Goal: Task Accomplishment & Management: Complete application form

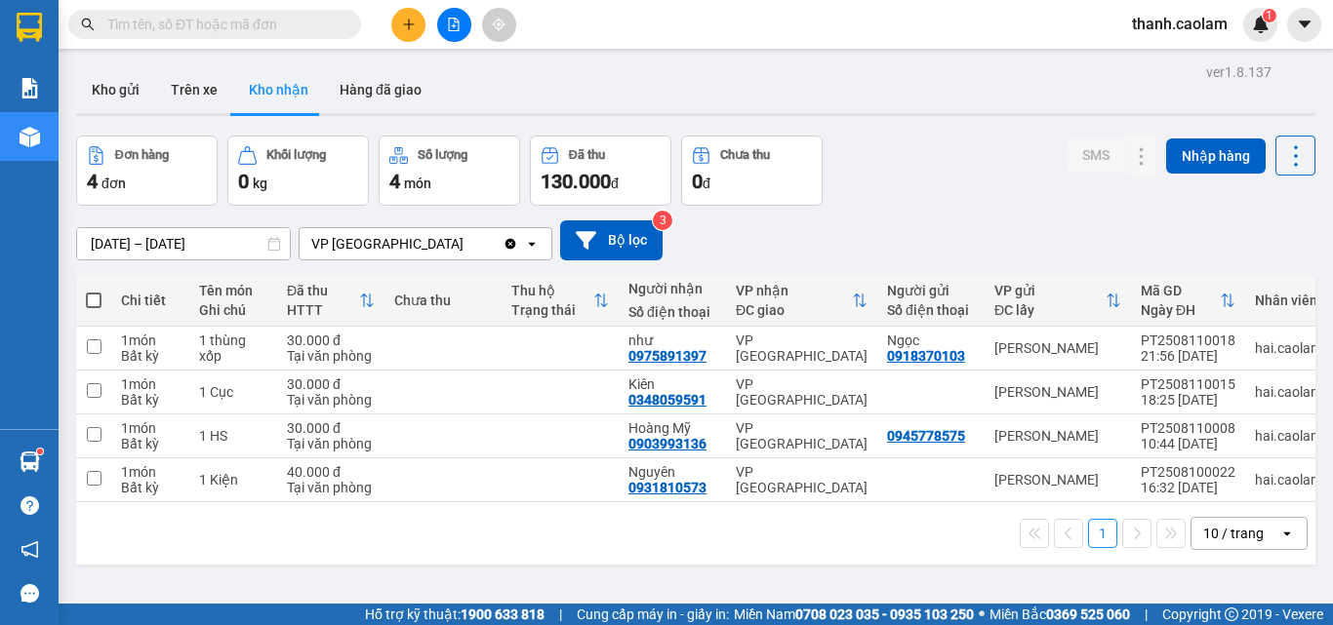
click at [281, 30] on input "text" at bounding box center [222, 24] width 230 height 21
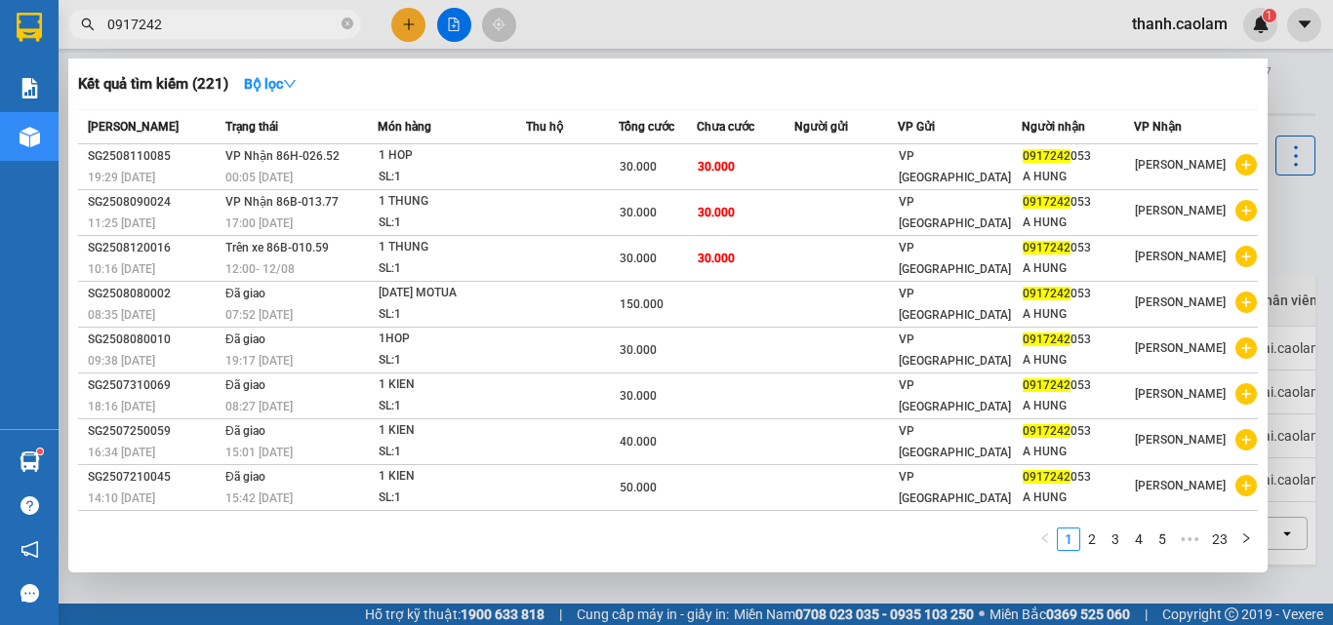
type input "0917242"
click at [345, 29] on icon "close-circle" at bounding box center [348, 24] width 12 height 12
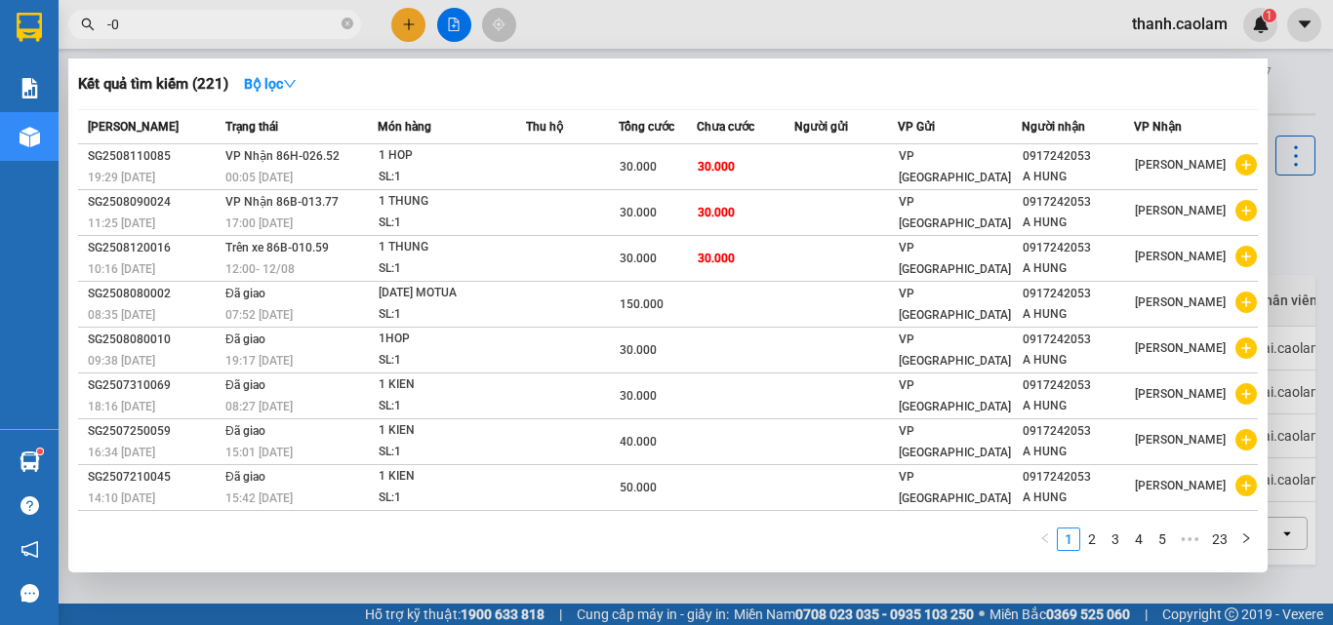
type input "-"
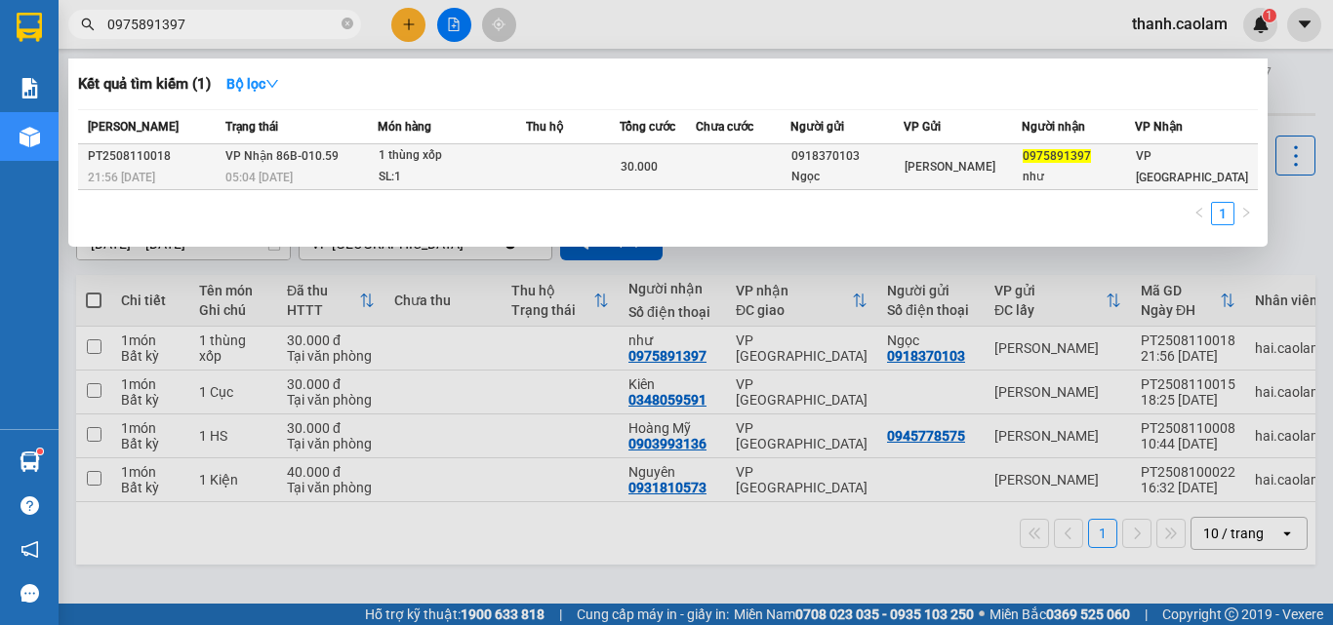
type input "0975891397"
click at [467, 160] on div "1 thùng xốp" at bounding box center [452, 155] width 146 height 21
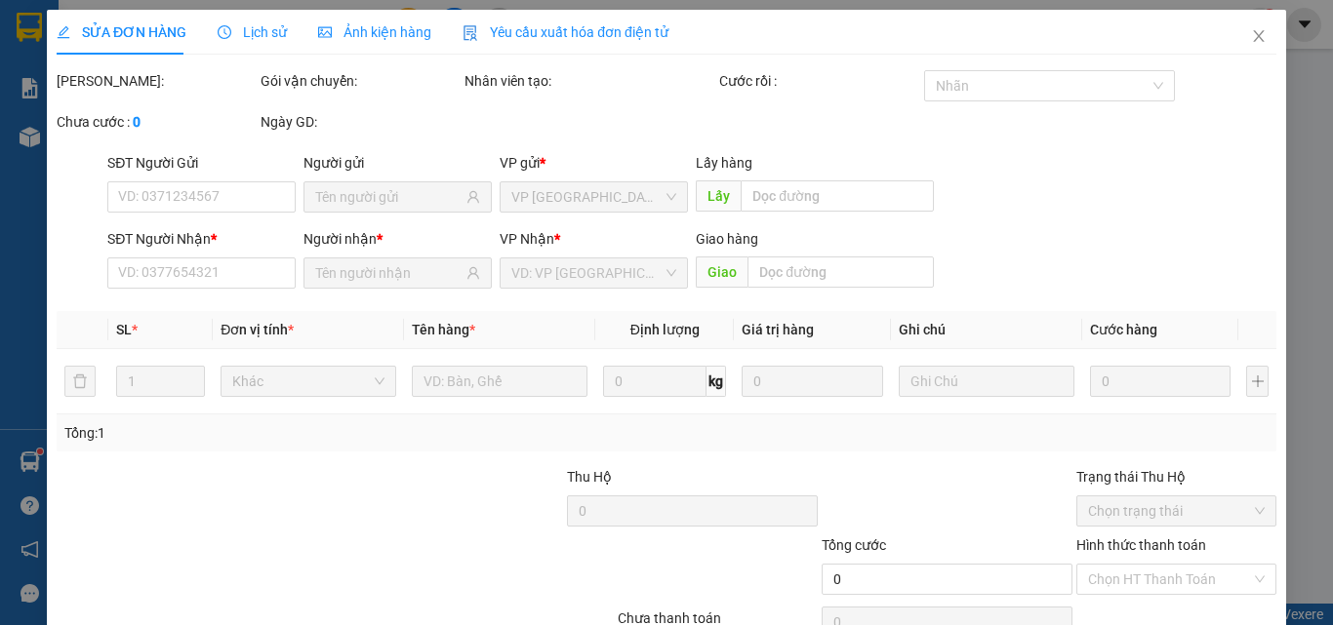
type input "0918370103"
type input "Ngọc"
type input "0975891397"
type input "như"
type input "30.000"
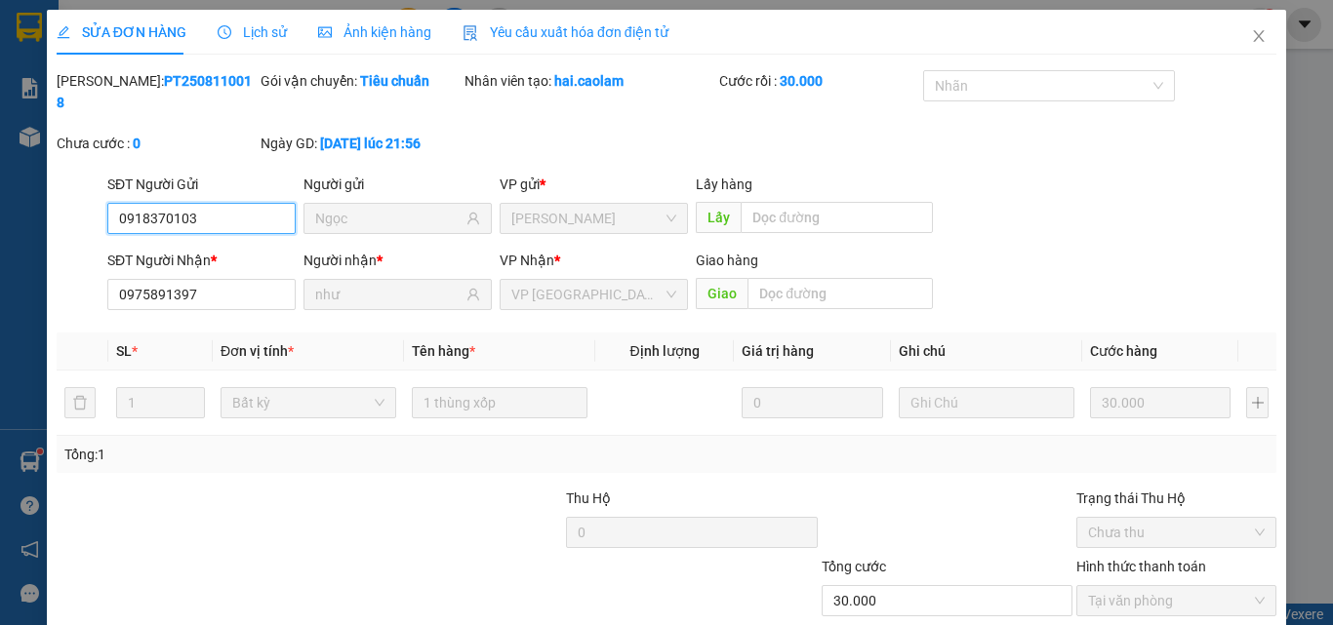
scroll to position [101, 0]
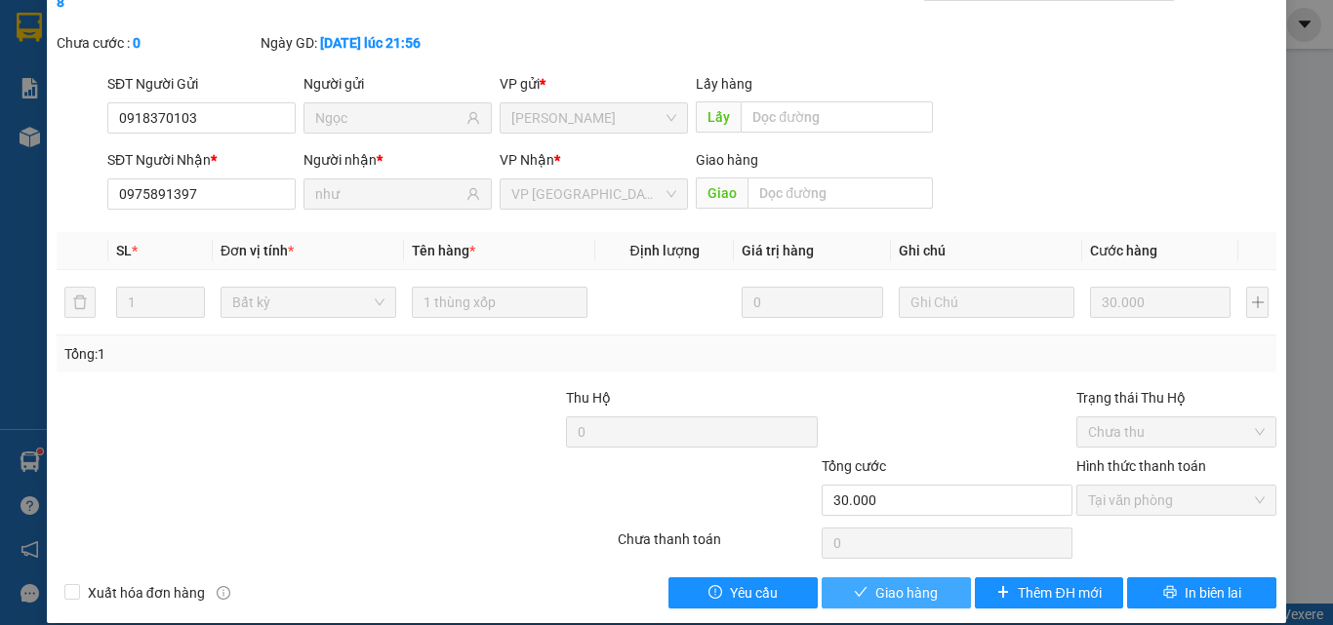
click at [892, 583] on span "Giao hàng" at bounding box center [906, 593] width 62 height 21
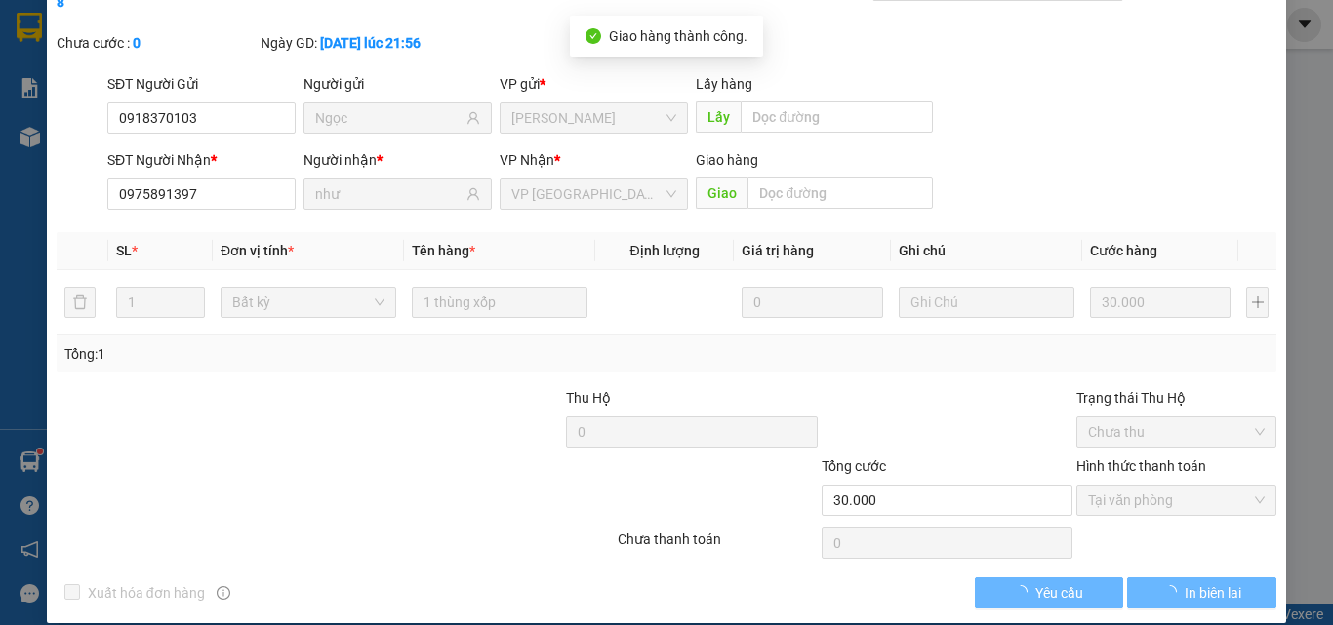
scroll to position [0, 0]
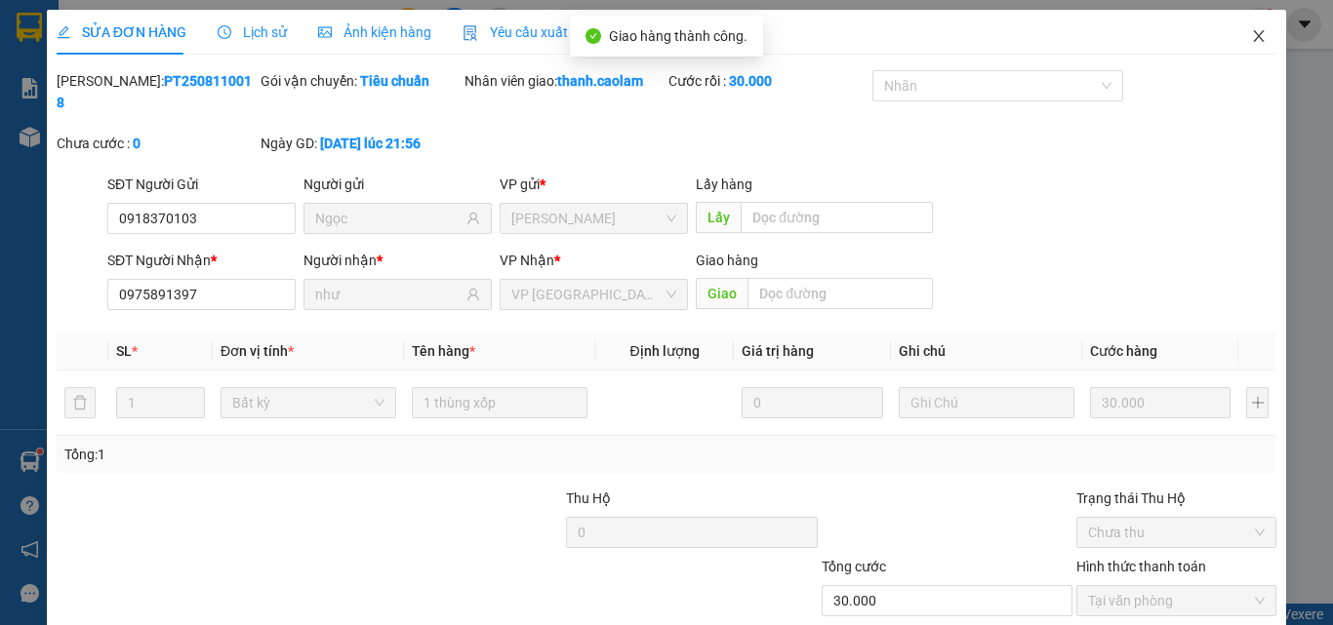
click at [1252, 23] on span "Close" at bounding box center [1258, 37] width 55 height 55
click at [1228, 41] on div "[PERSON_NAME].caolam 1" at bounding box center [1196, 25] width 161 height 34
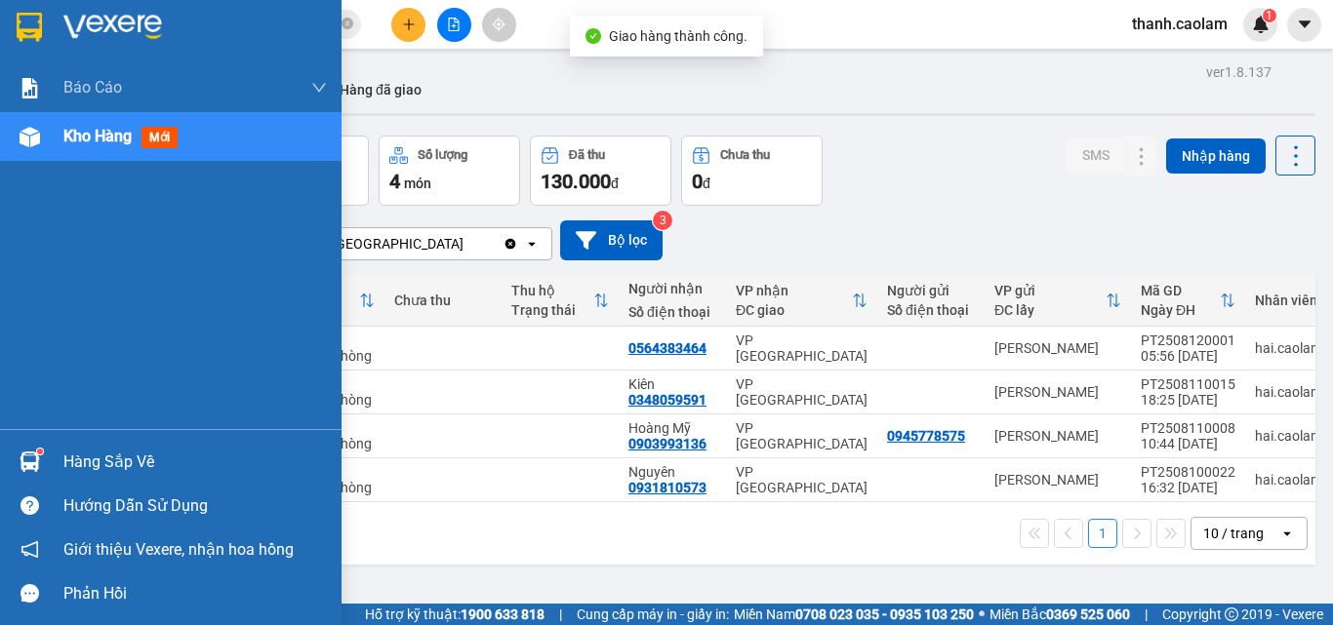
click at [11, 29] on div at bounding box center [171, 31] width 342 height 63
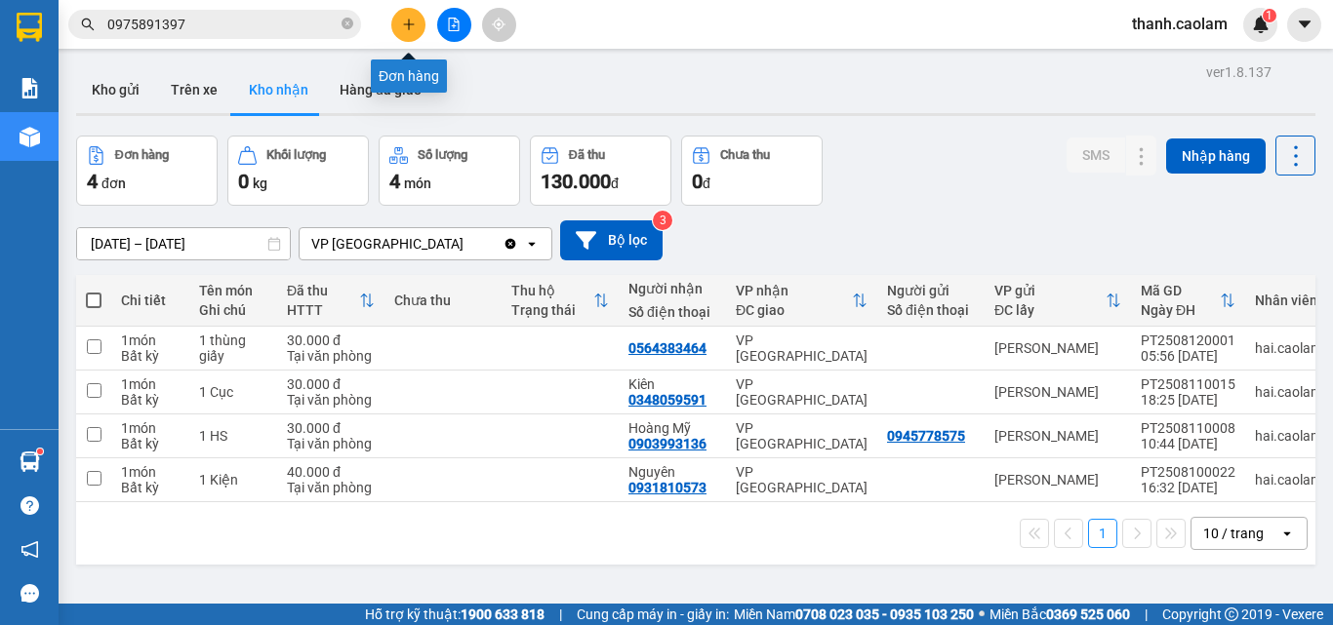
click at [393, 19] on button at bounding box center [408, 25] width 34 height 34
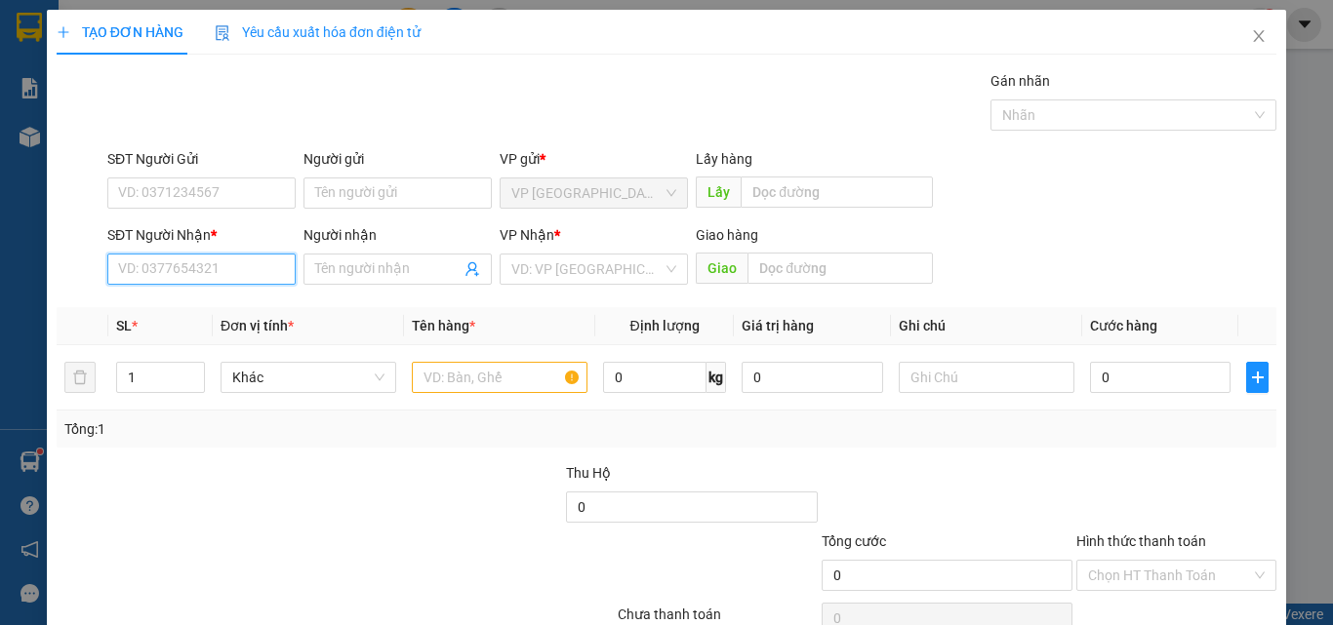
click at [207, 267] on input "SĐT Người Nhận *" at bounding box center [201, 269] width 188 height 31
click at [235, 267] on input "0379031479" at bounding box center [201, 269] width 188 height 31
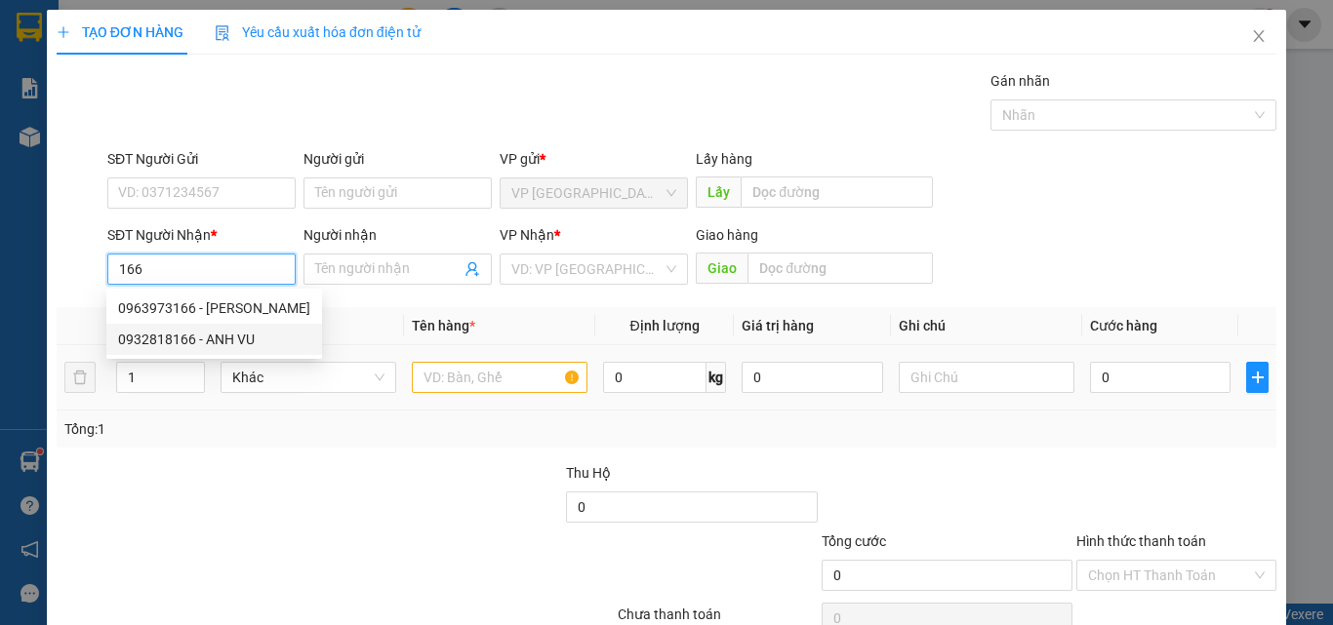
drag, startPoint x: 245, startPoint y: 342, endPoint x: 508, endPoint y: 378, distance: 265.9
click at [244, 340] on div "0932818166 - ANH VU" at bounding box center [214, 339] width 192 height 21
type input "0932818166"
type input "ANH VU"
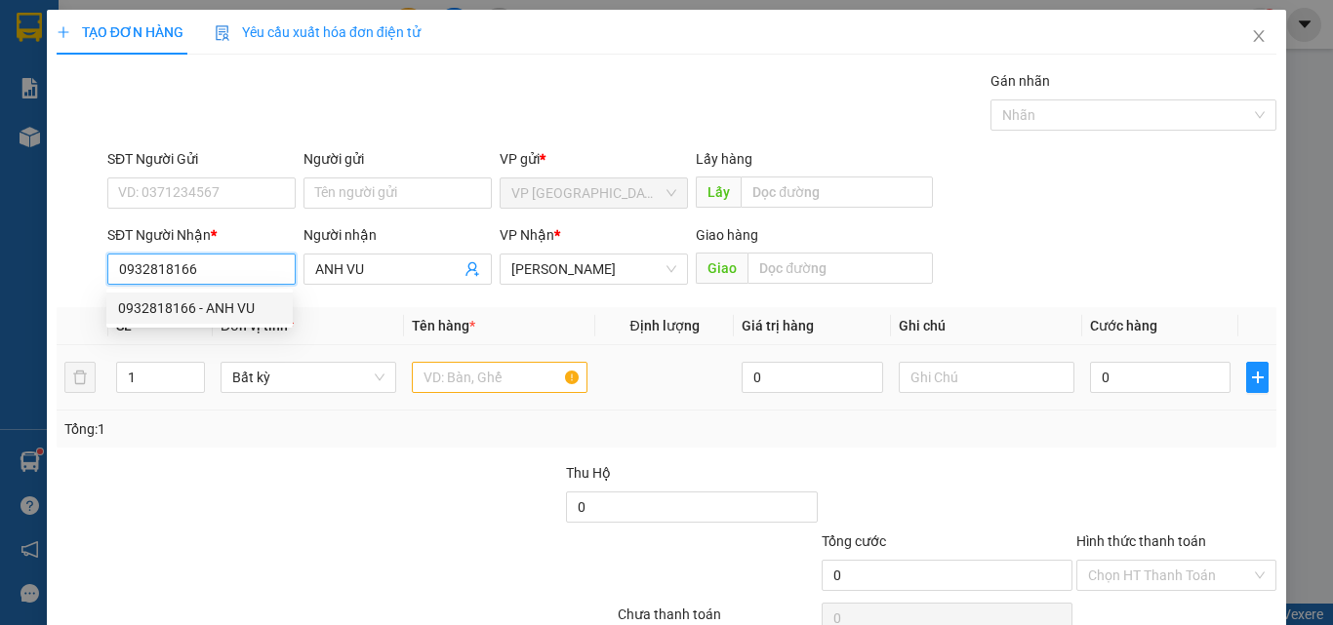
type input "0932818166"
click at [509, 373] on input "text" at bounding box center [500, 377] width 176 height 31
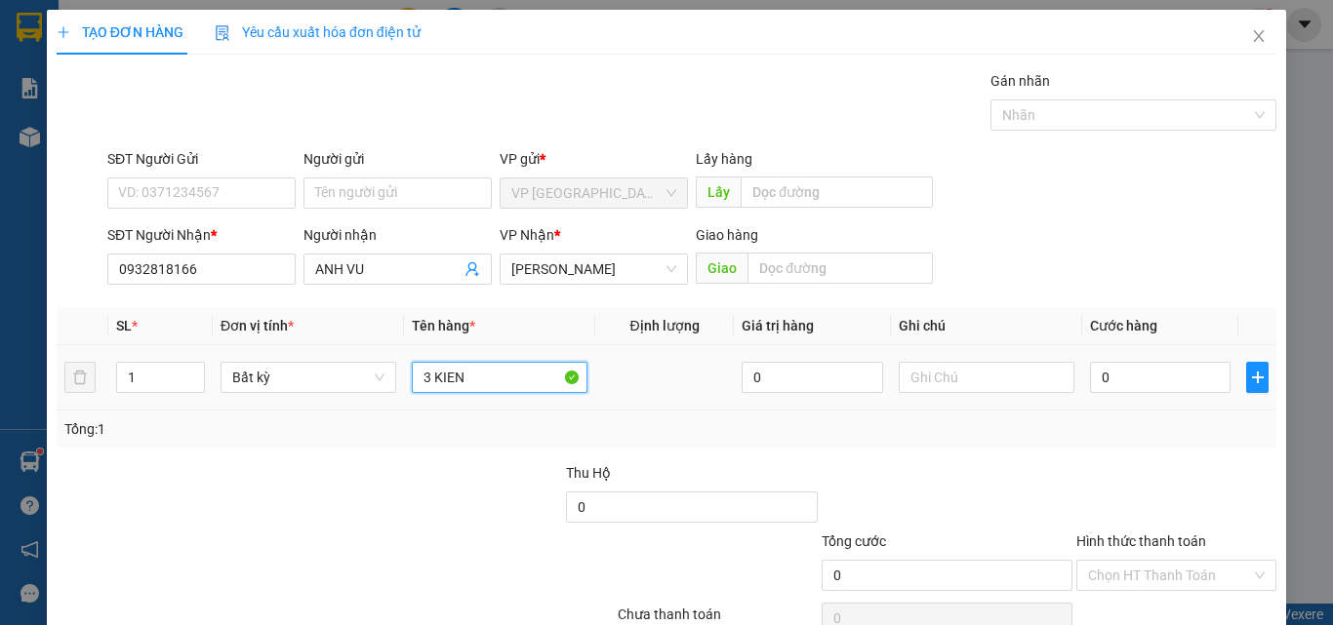
type input "3 KIEN"
type input "21"
type input "210"
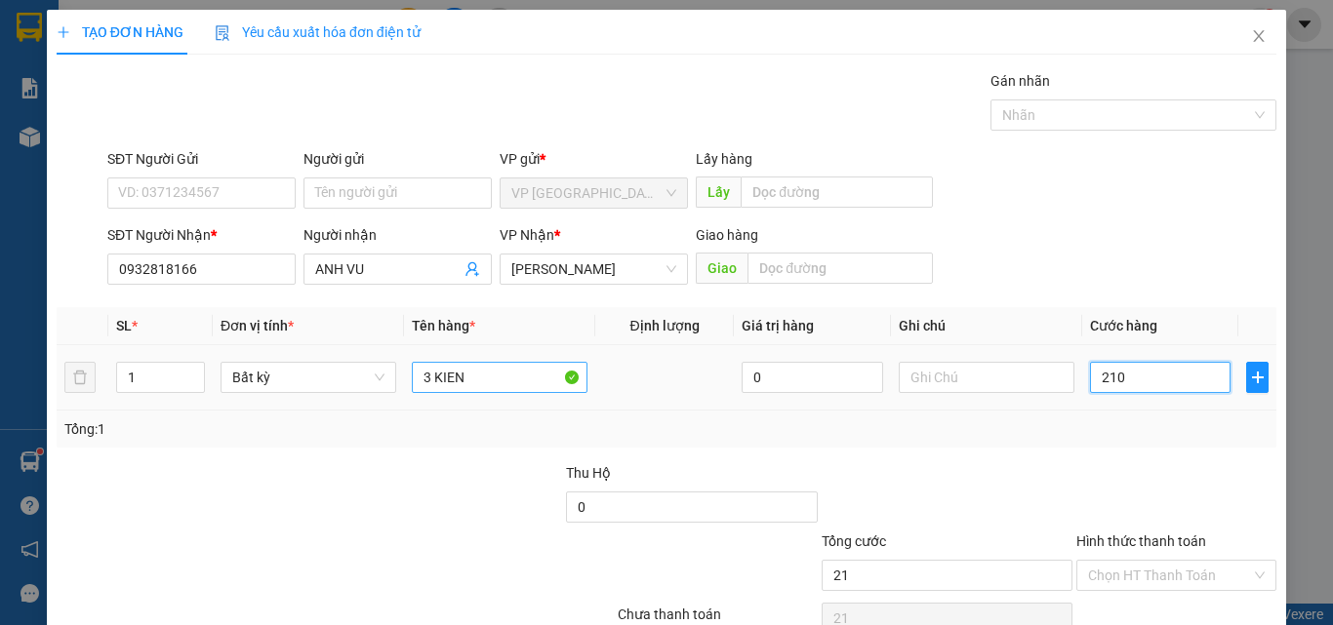
type input "210"
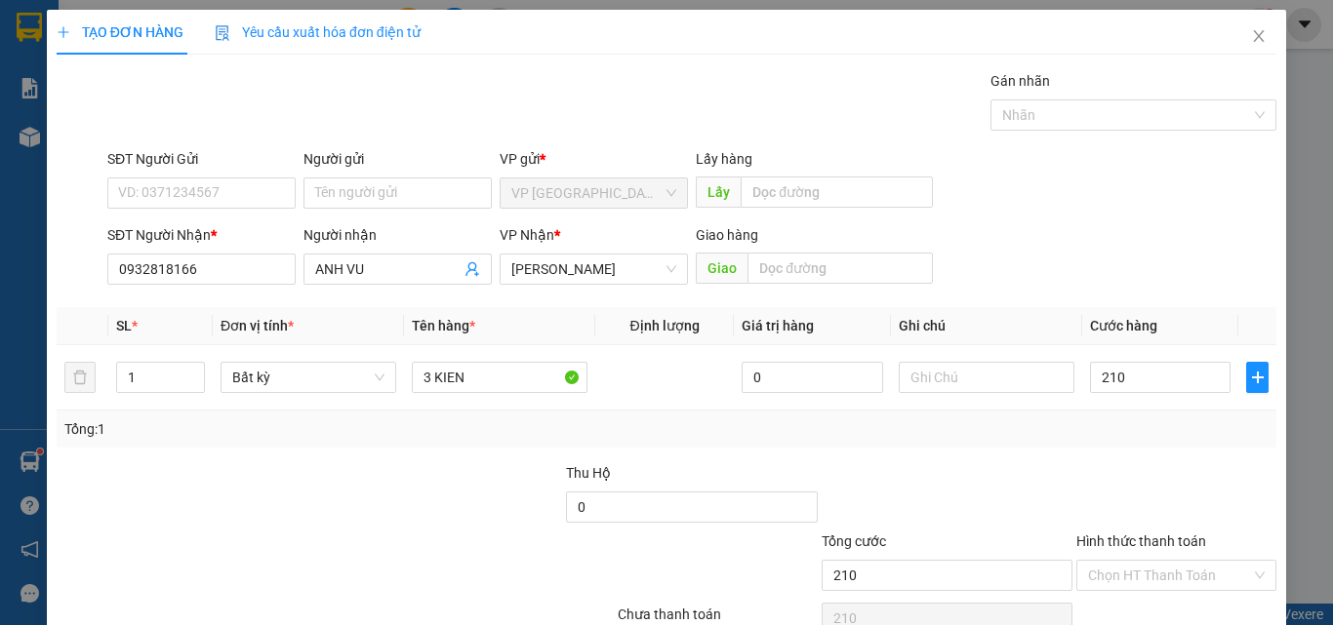
type input "210.000"
click at [1010, 490] on div at bounding box center [947, 497] width 255 height 68
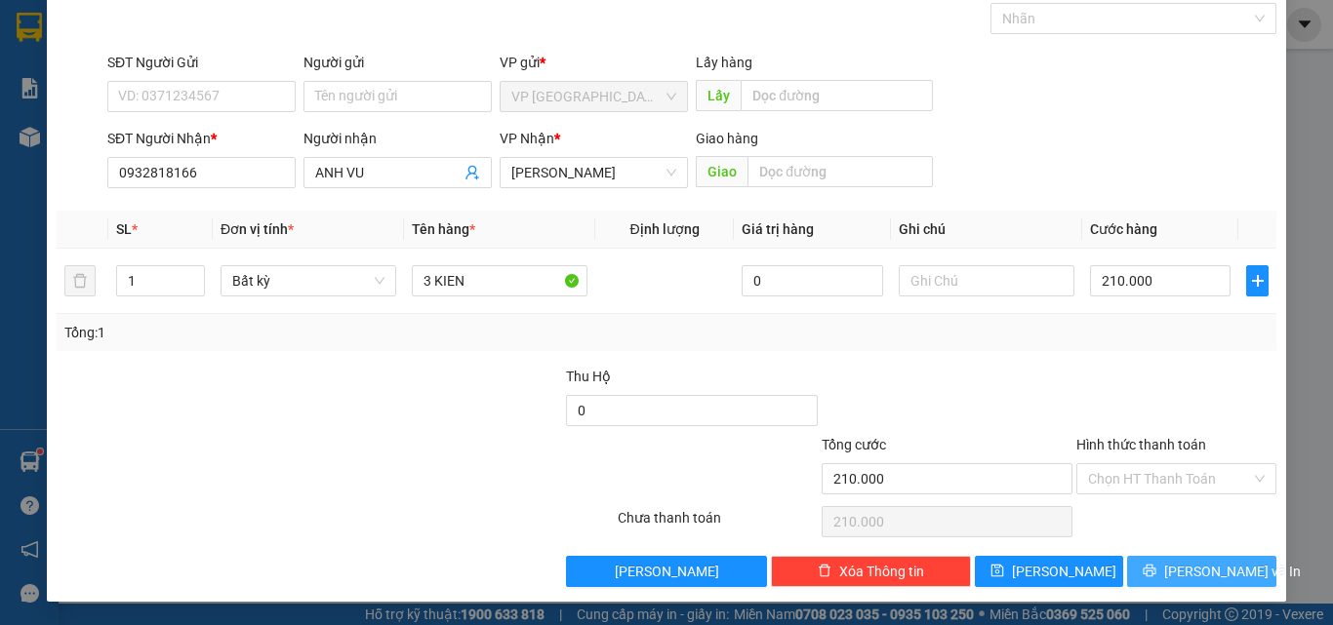
click at [1226, 568] on span "[PERSON_NAME] và In" at bounding box center [1232, 571] width 137 height 21
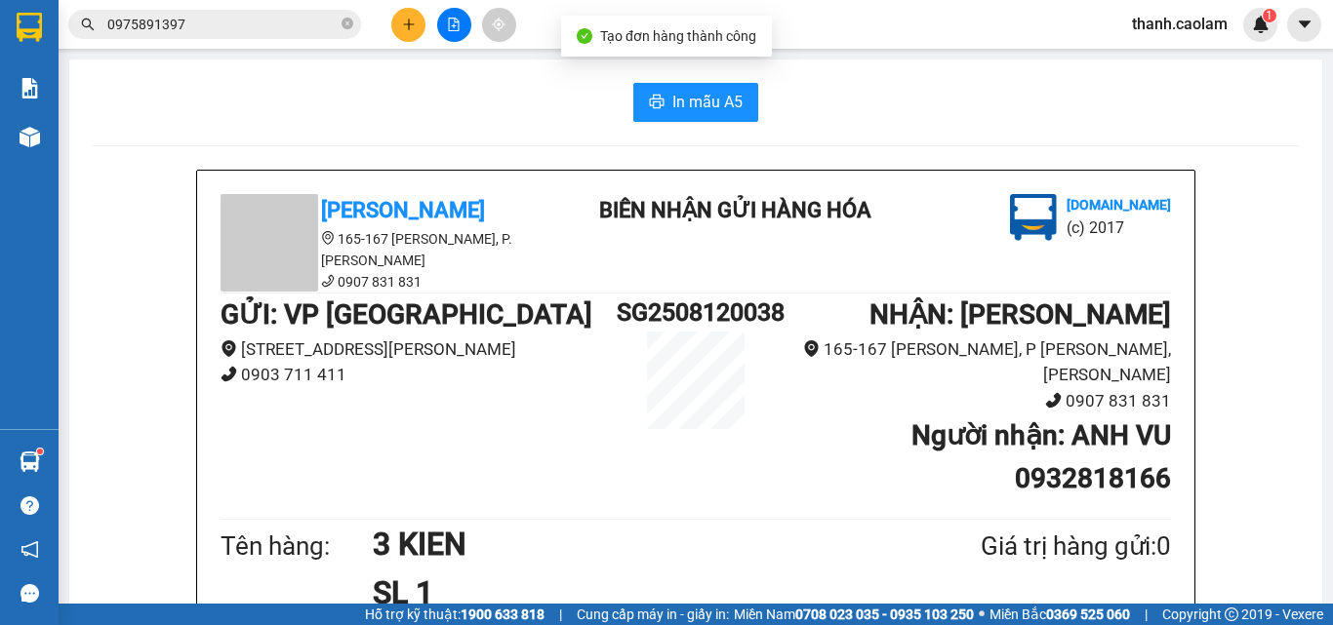
click at [710, 95] on span "In mẫu A5" at bounding box center [707, 102] width 70 height 24
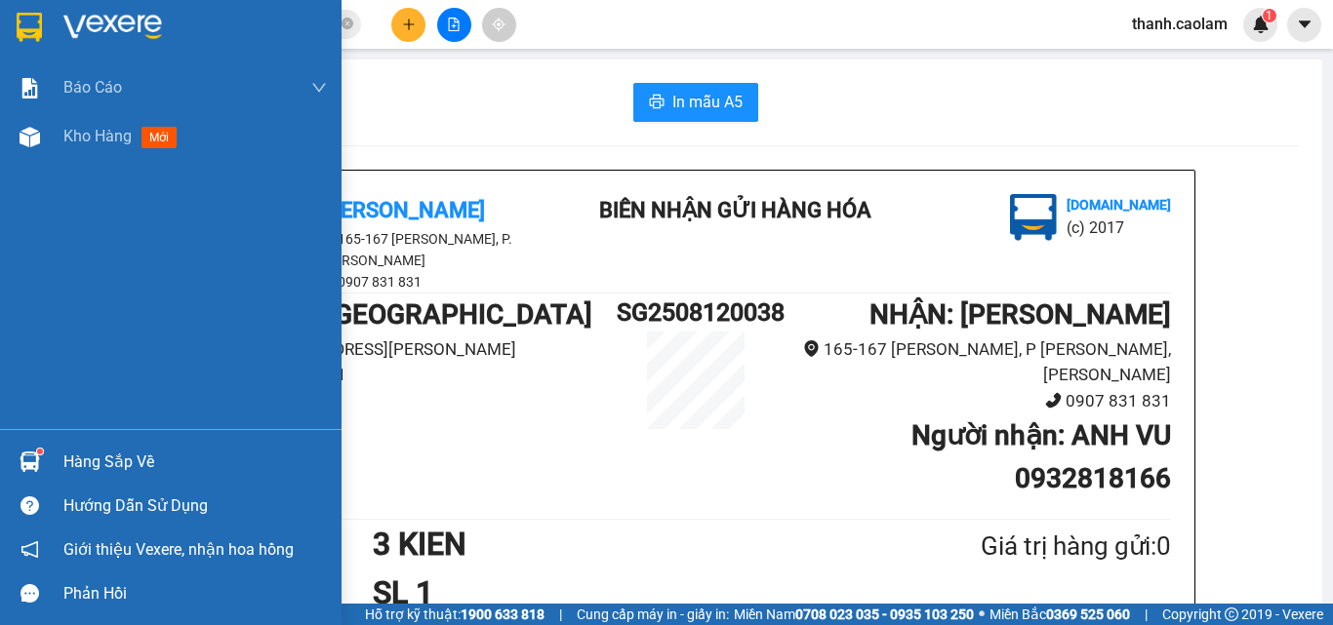
click at [28, 6] on div at bounding box center [171, 31] width 342 height 63
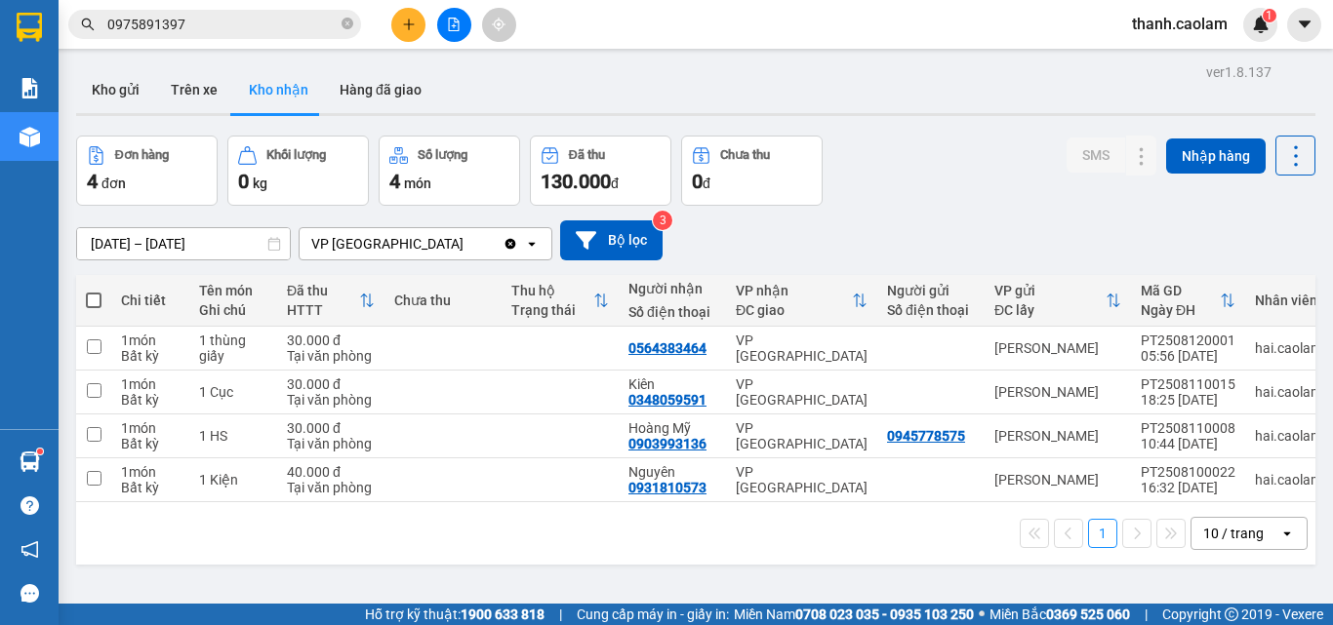
click at [414, 23] on icon "plus" at bounding box center [409, 25] width 14 height 14
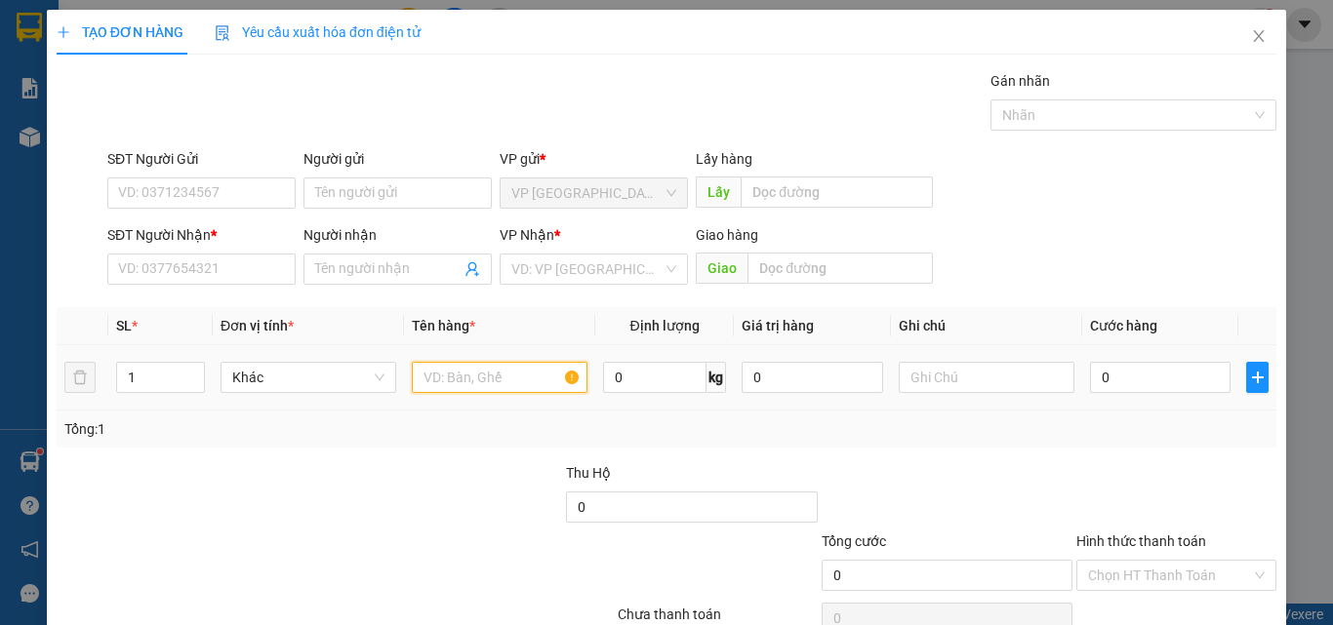
click at [502, 364] on input "text" at bounding box center [500, 377] width 176 height 31
type input "1 [PERSON_NAME]"
click at [1134, 371] on input "0" at bounding box center [1160, 377] width 141 height 31
type input "1"
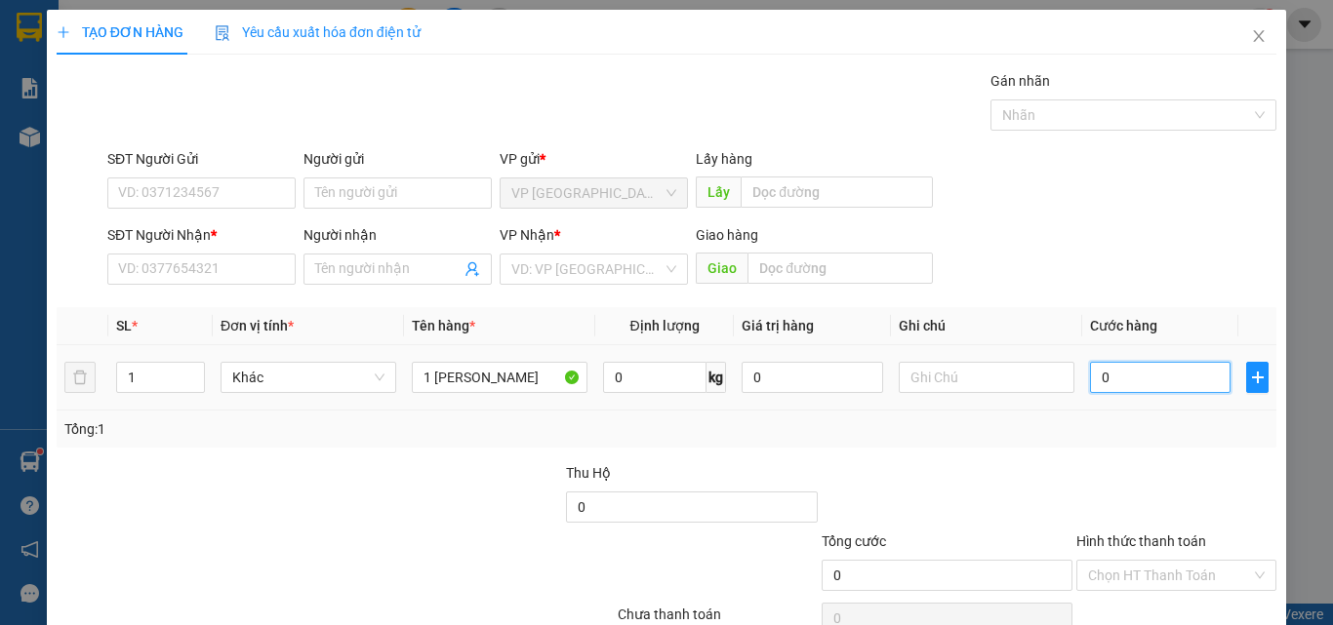
type input "1"
type input "15"
type input "150"
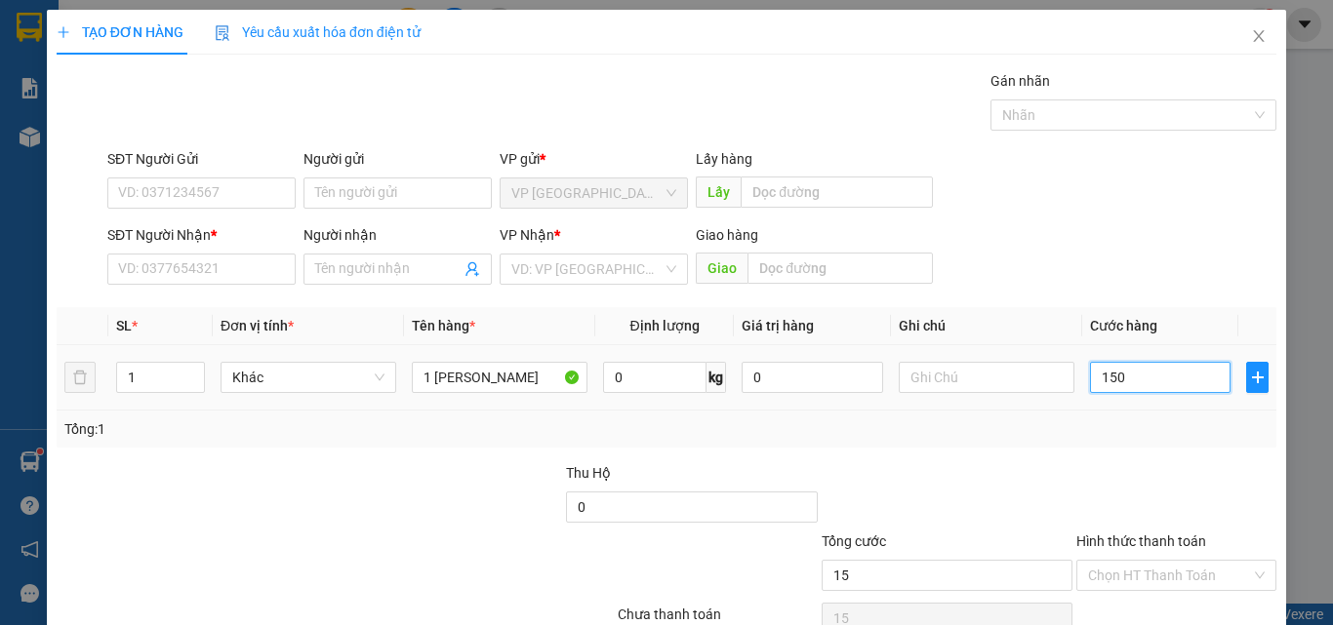
type input "150"
click at [215, 293] on div "Transit Pickup Surcharge Ids Transit Deliver Surcharge Ids Transit Deliver Surc…" at bounding box center [667, 377] width 1220 height 614
type input "150.000"
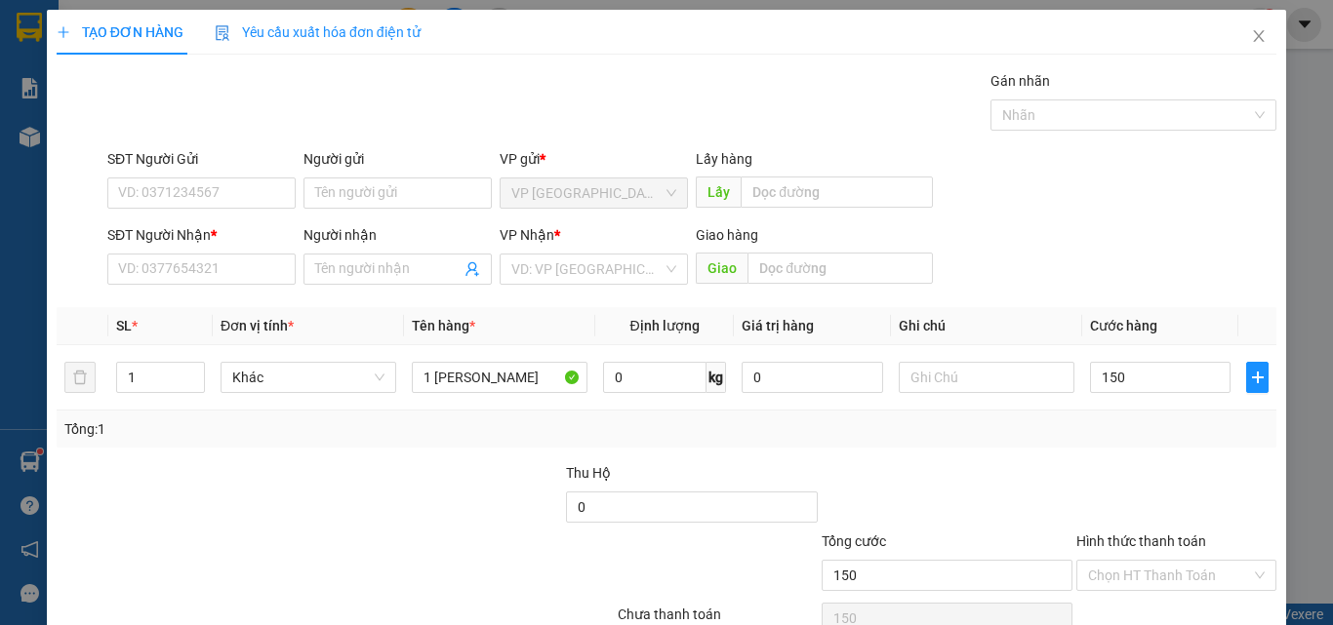
type input "150.000"
click at [246, 267] on input "SĐT Người Nhận *" at bounding box center [201, 269] width 188 height 31
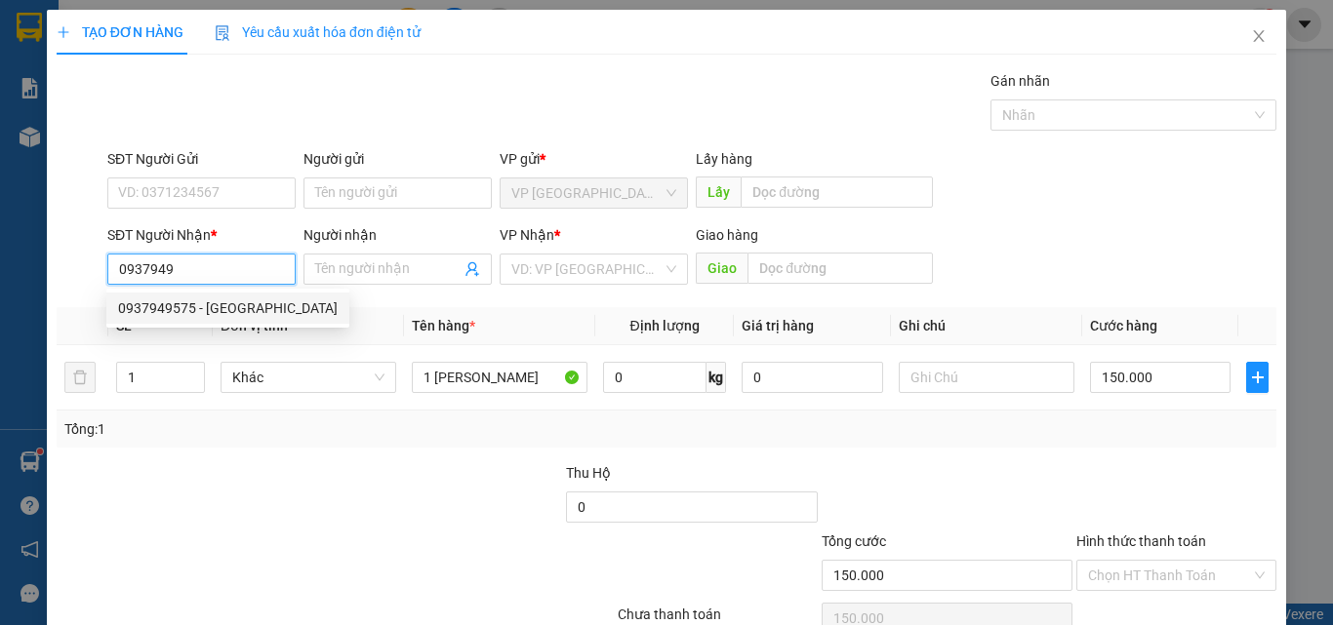
click at [228, 306] on div "0937949575 - [GEOGRAPHIC_DATA]" at bounding box center [228, 308] width 220 height 21
type input "0937949575"
type input "VIỆT HÀN"
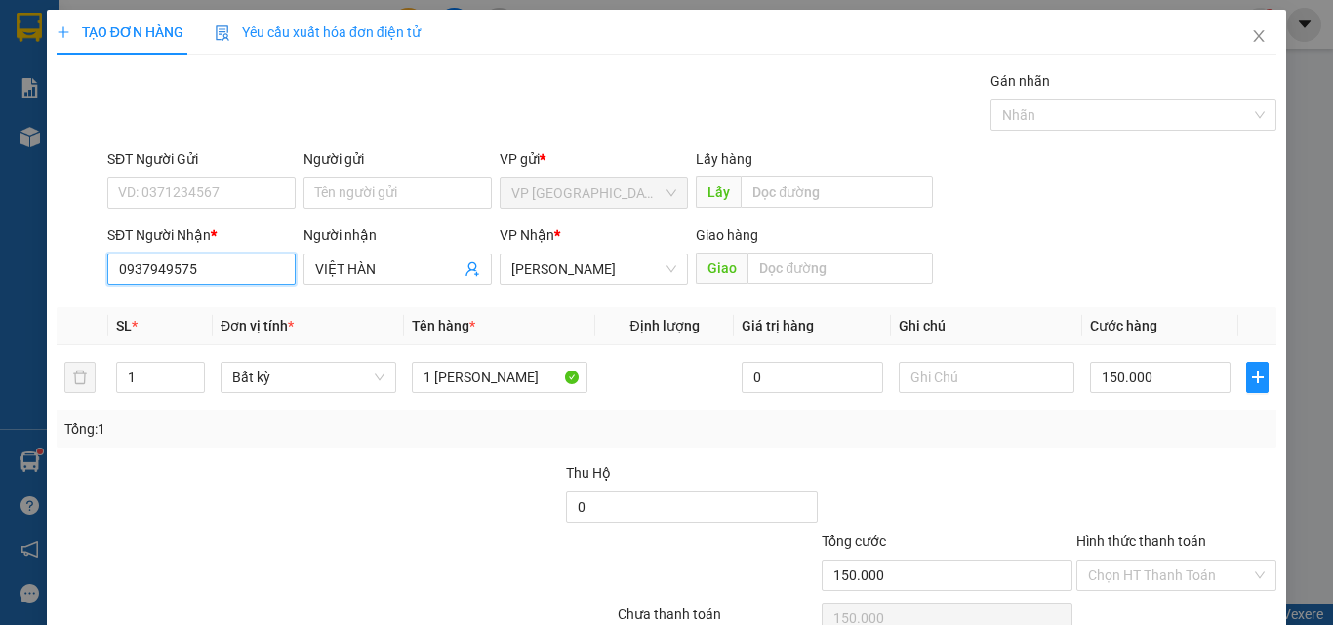
scroll to position [97, 0]
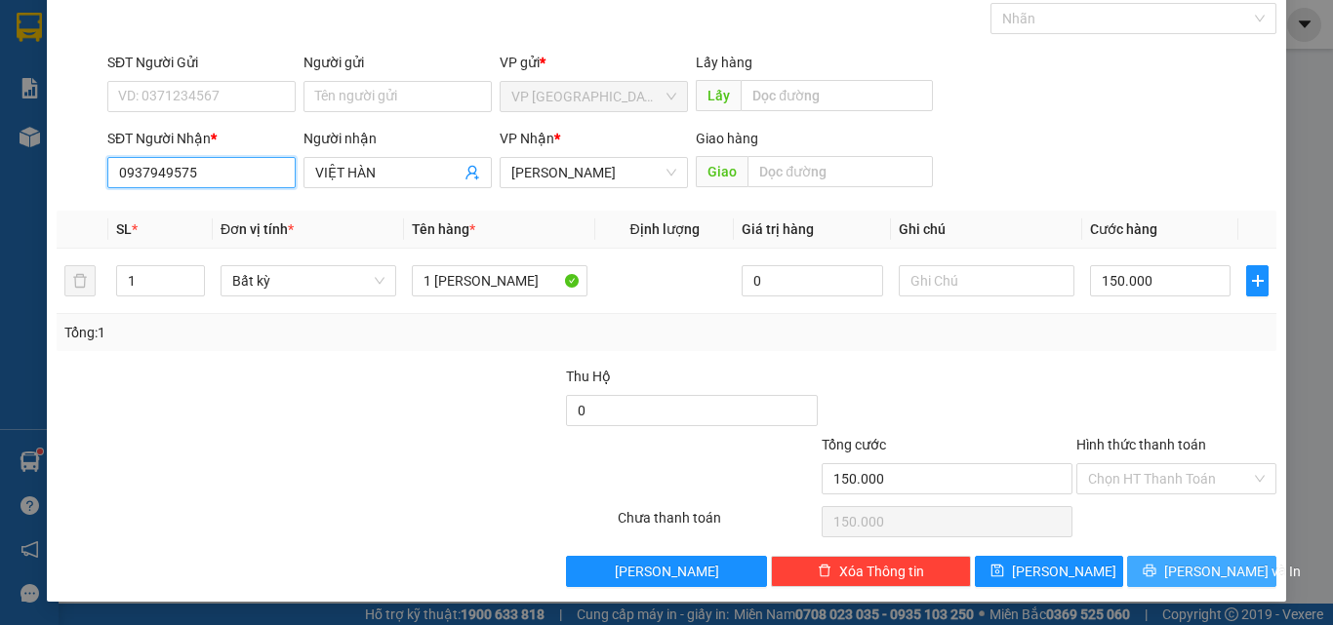
type input "0937949575"
click at [1186, 571] on span "[PERSON_NAME] và In" at bounding box center [1232, 571] width 137 height 21
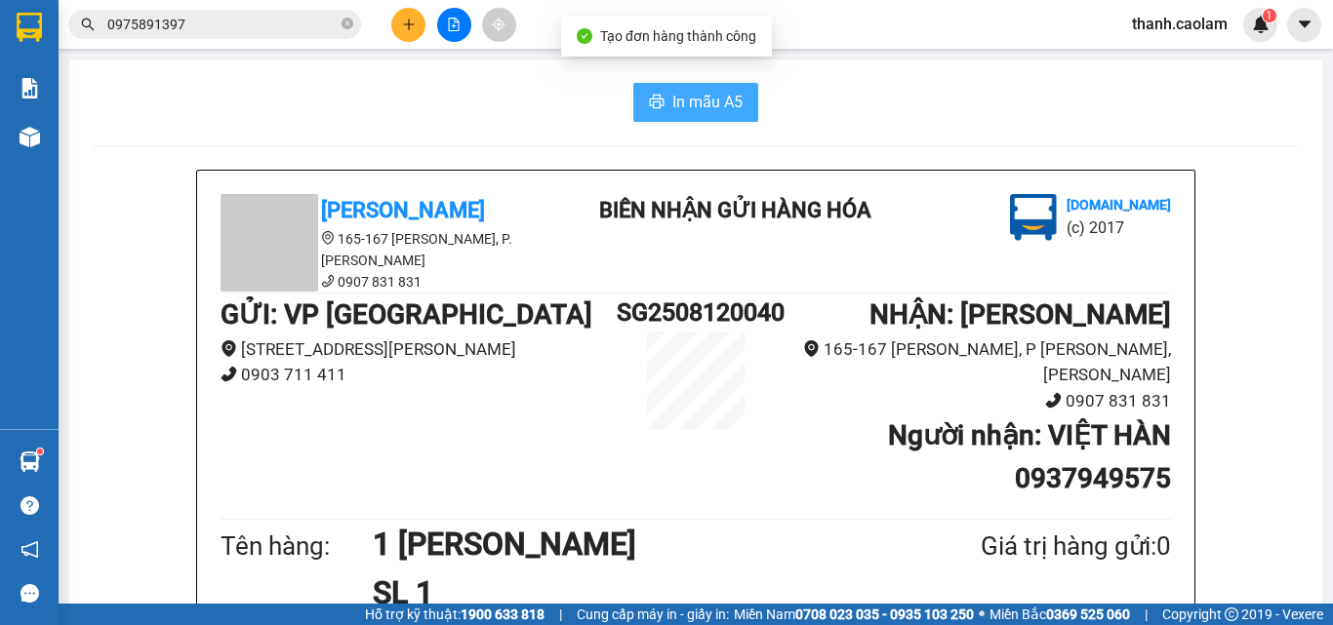
click at [673, 103] on span "In mẫu A5" at bounding box center [707, 102] width 70 height 24
drag, startPoint x: 448, startPoint y: 79, endPoint x: 215, endPoint y: 108, distance: 235.0
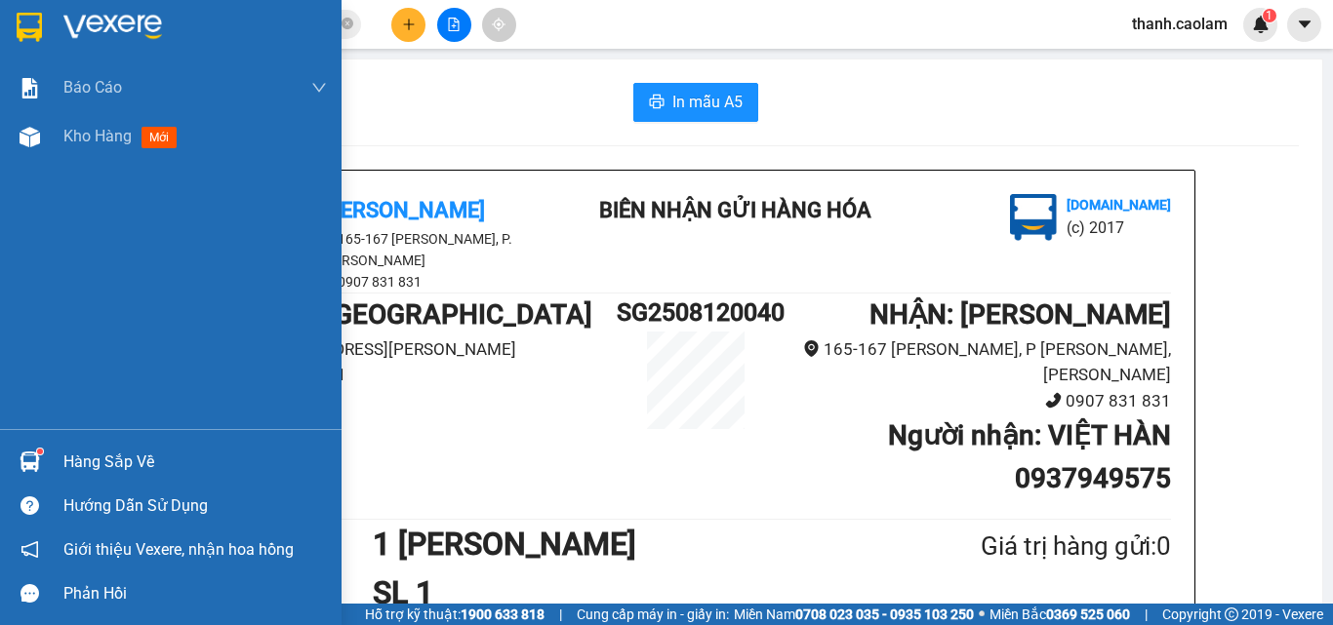
drag, startPoint x: 20, startPoint y: 16, endPoint x: 45, endPoint y: 0, distance: 29.8
click at [20, 16] on img at bounding box center [29, 27] width 25 height 29
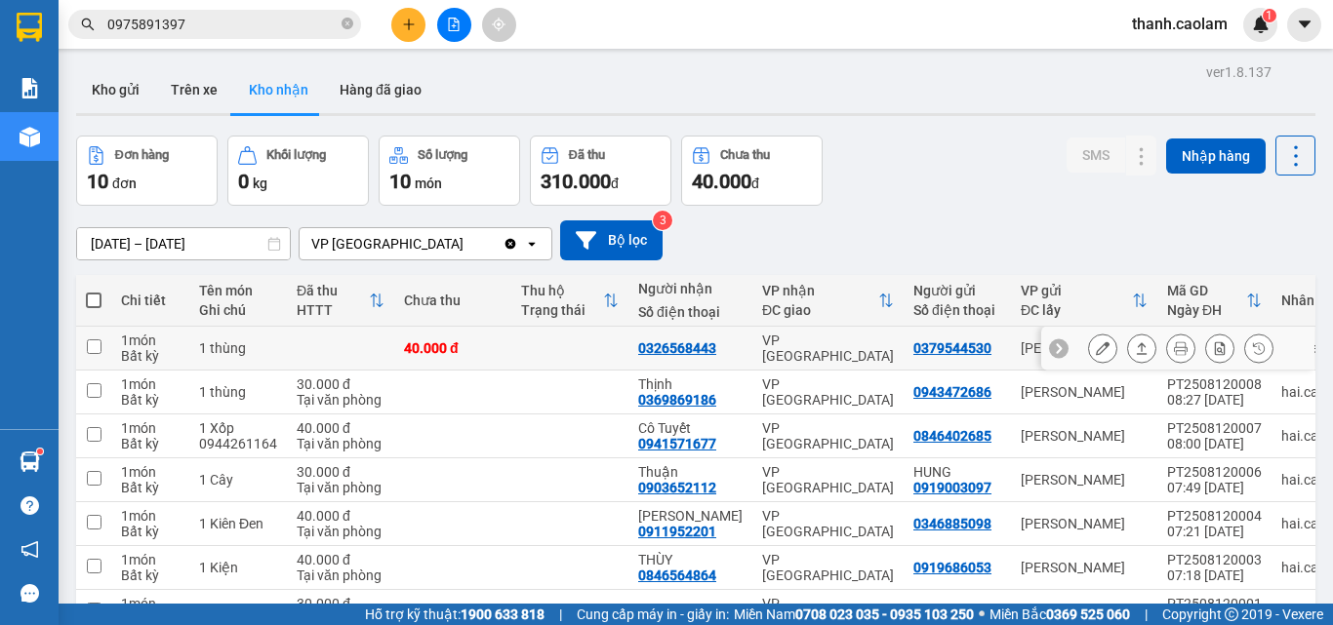
scroll to position [195, 0]
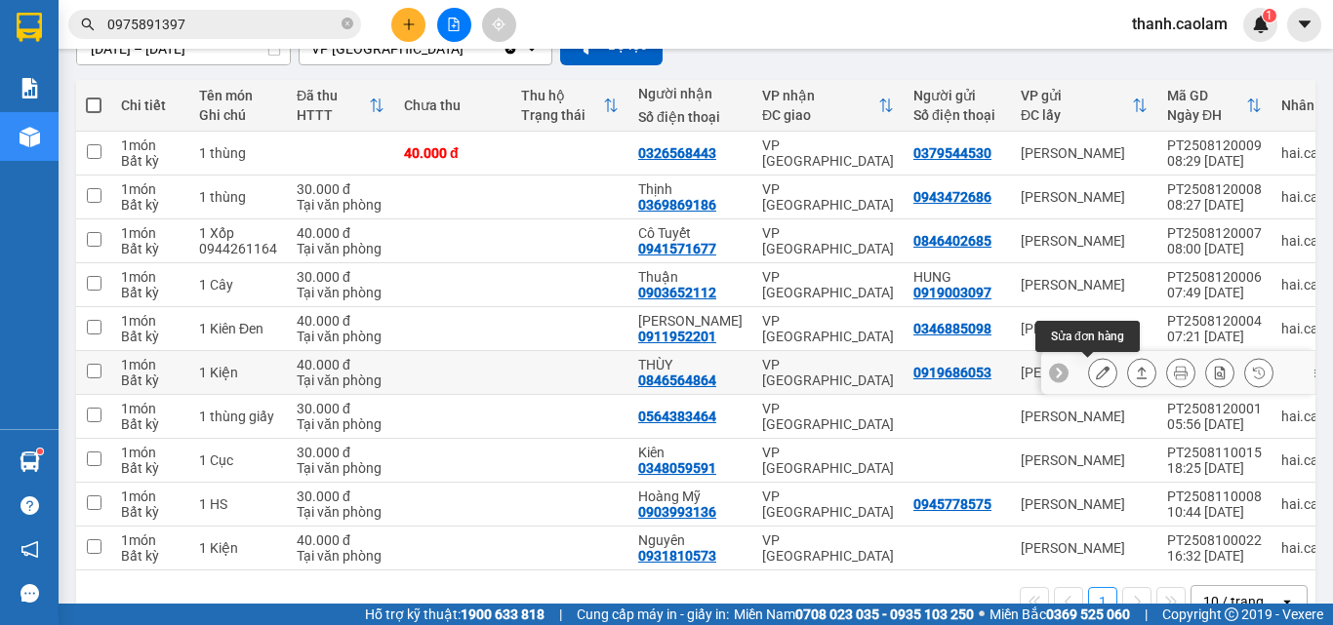
click at [1096, 374] on icon at bounding box center [1103, 373] width 14 height 14
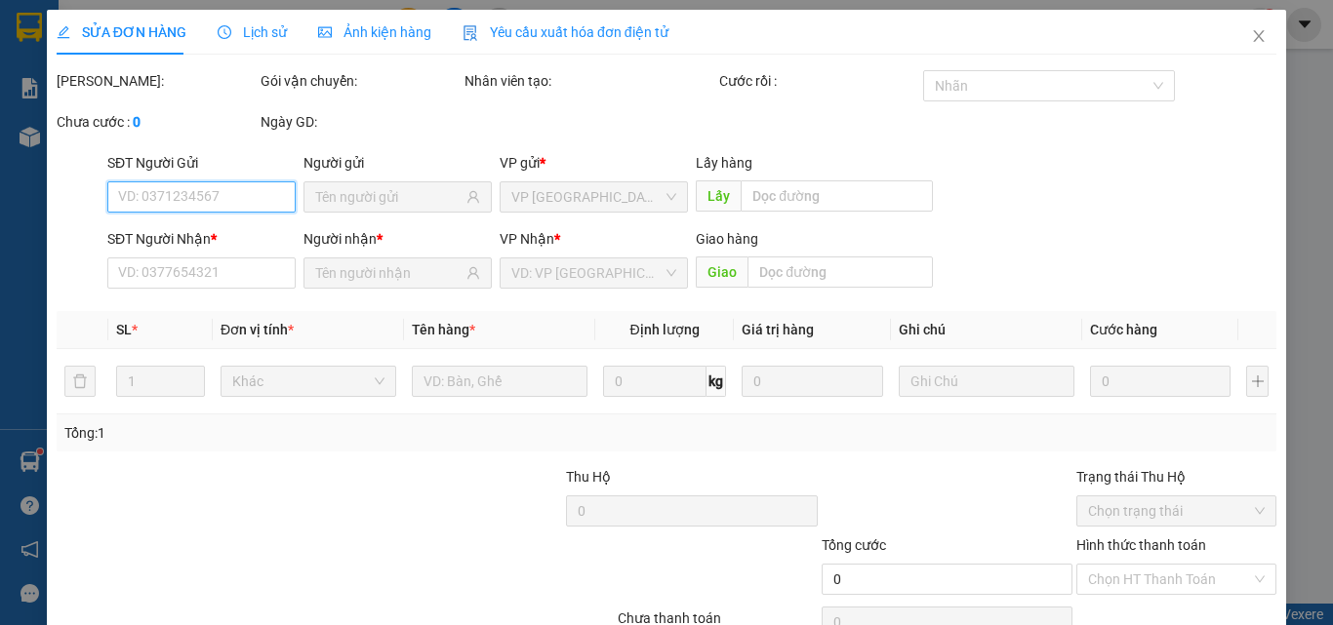
scroll to position [101, 0]
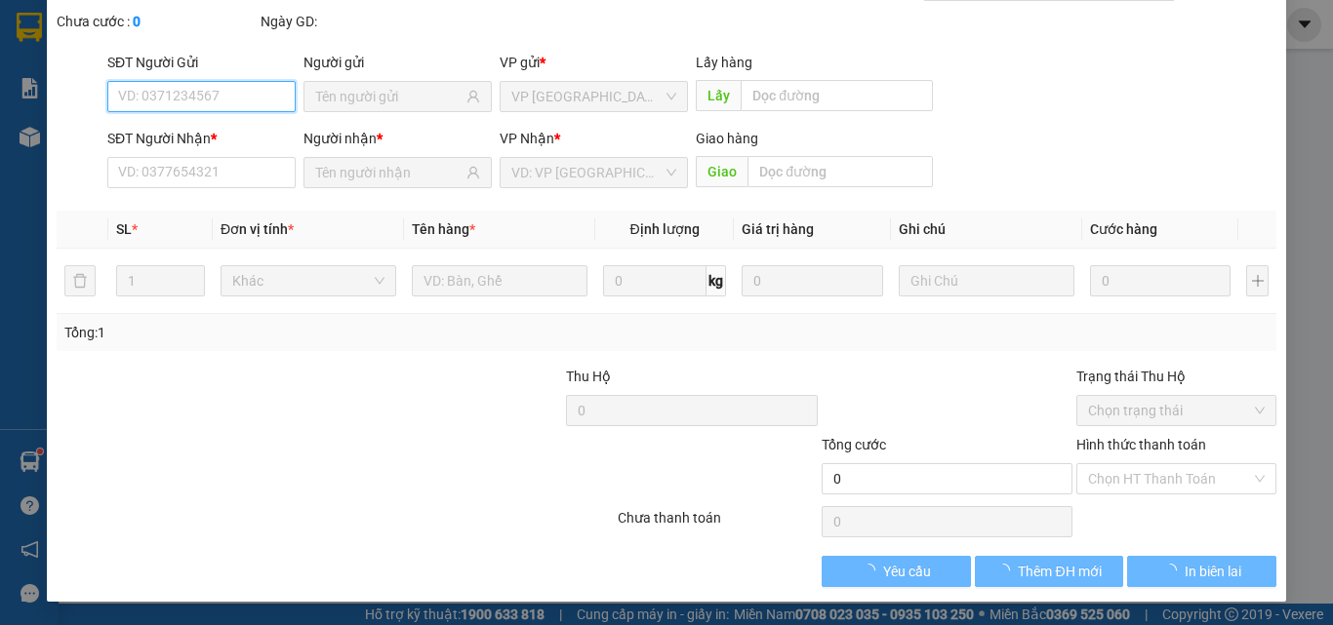
type input "0919686053"
type input "0846564864"
type input "THÙY"
type input "40.000"
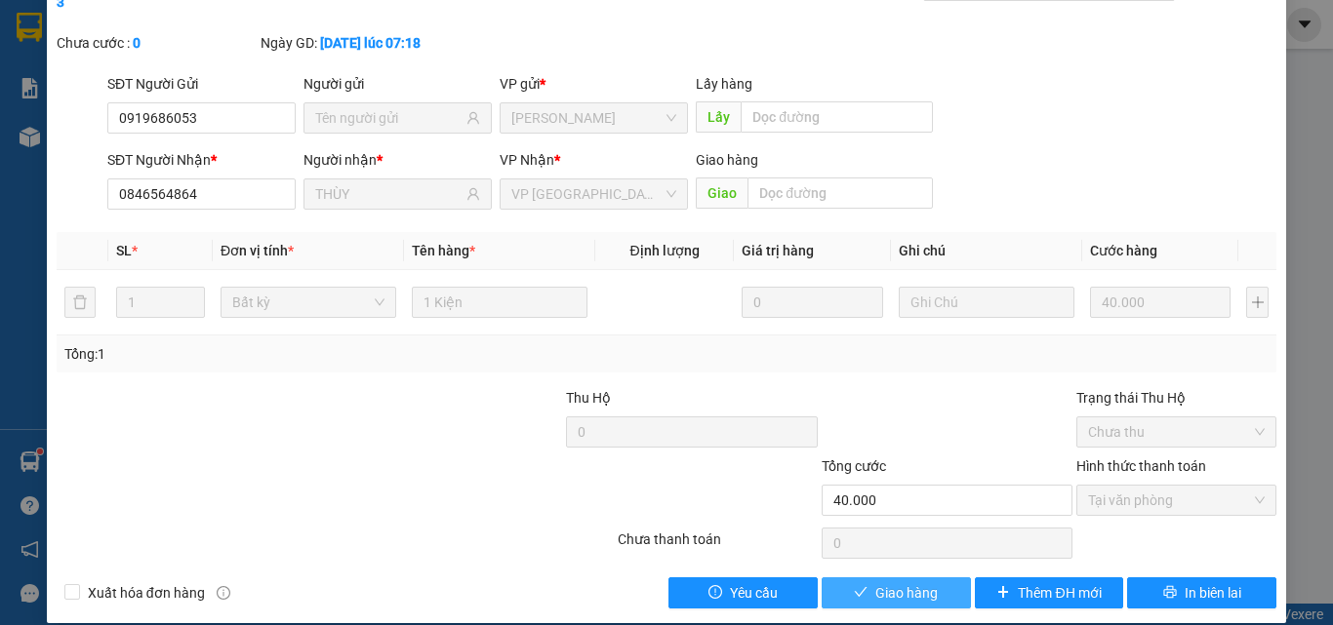
click at [906, 583] on span "Giao hàng" at bounding box center [906, 593] width 62 height 21
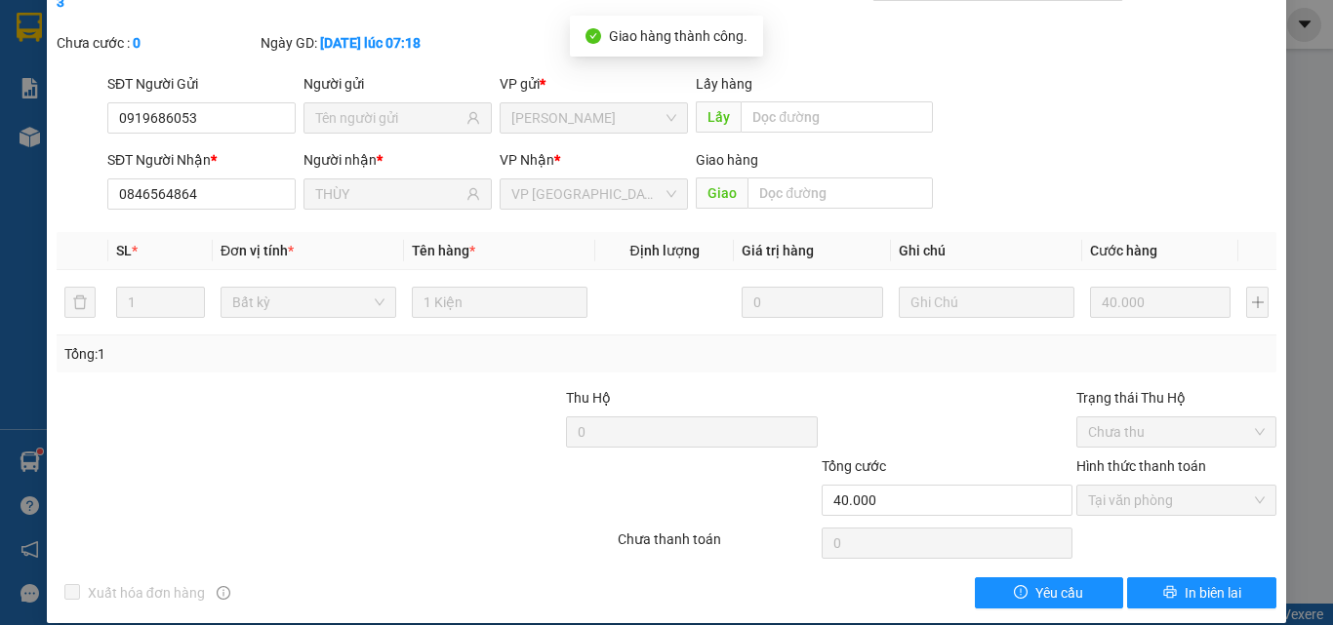
scroll to position [0, 0]
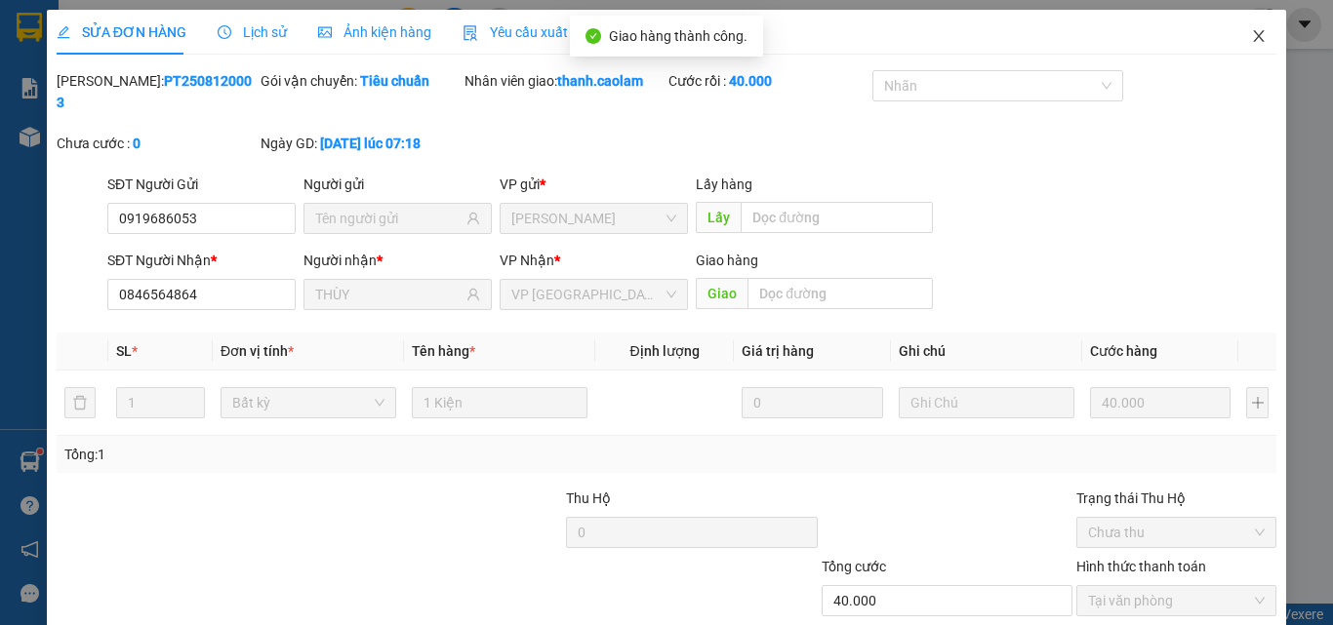
click at [1251, 38] on icon "close" at bounding box center [1259, 36] width 16 height 16
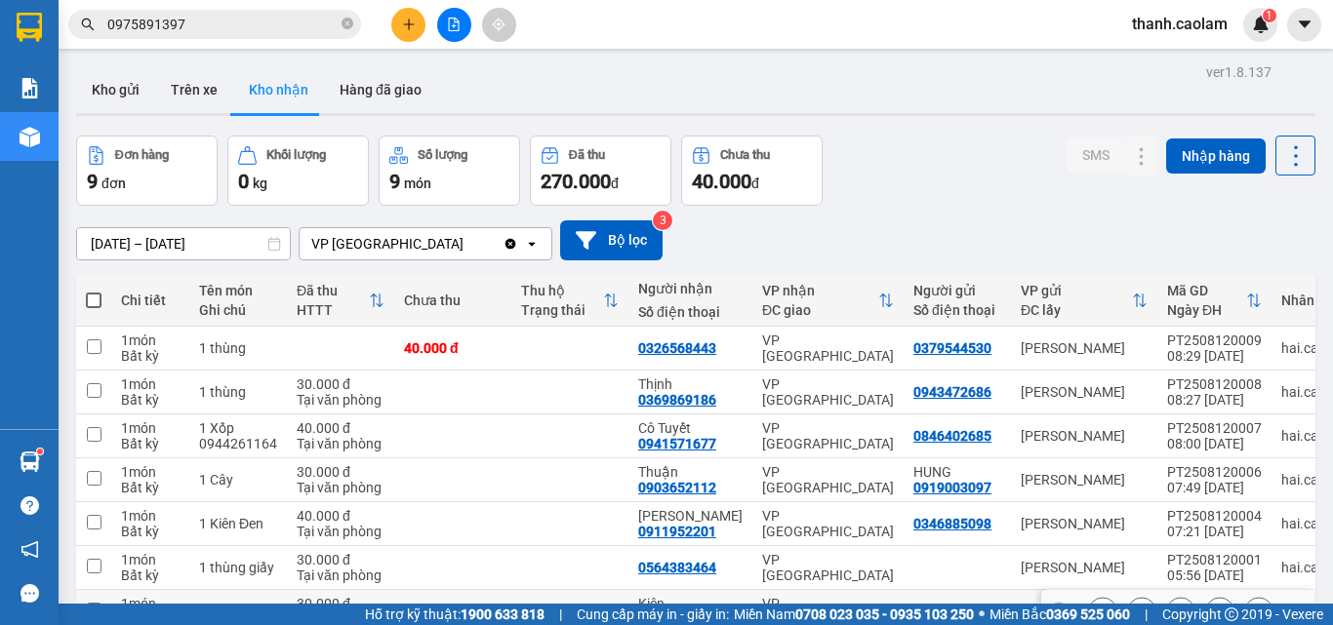
scroll to position [195, 0]
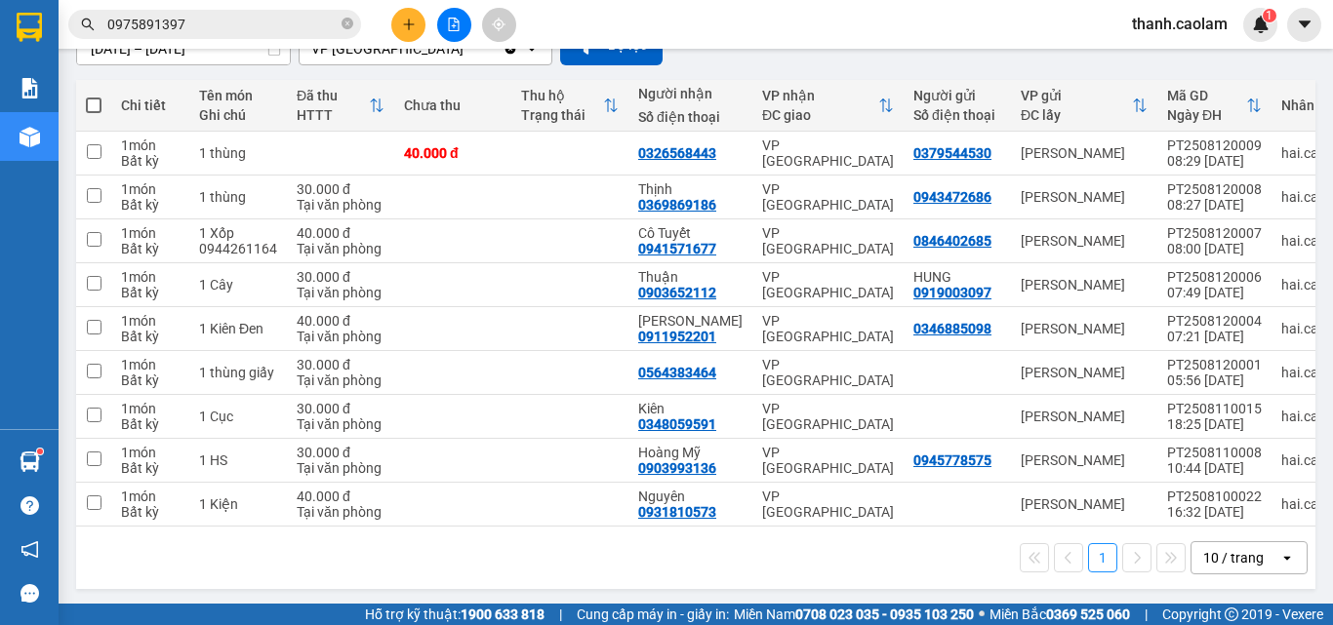
click at [270, 18] on input "0975891397" at bounding box center [222, 24] width 230 height 21
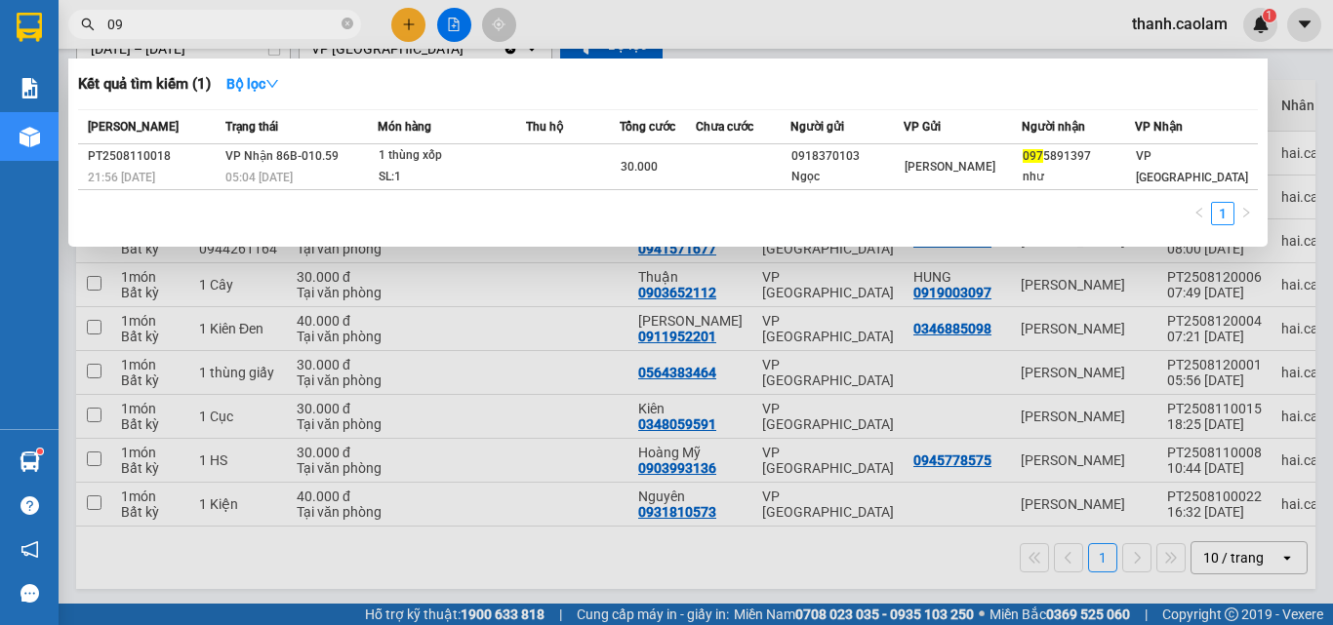
type input "0"
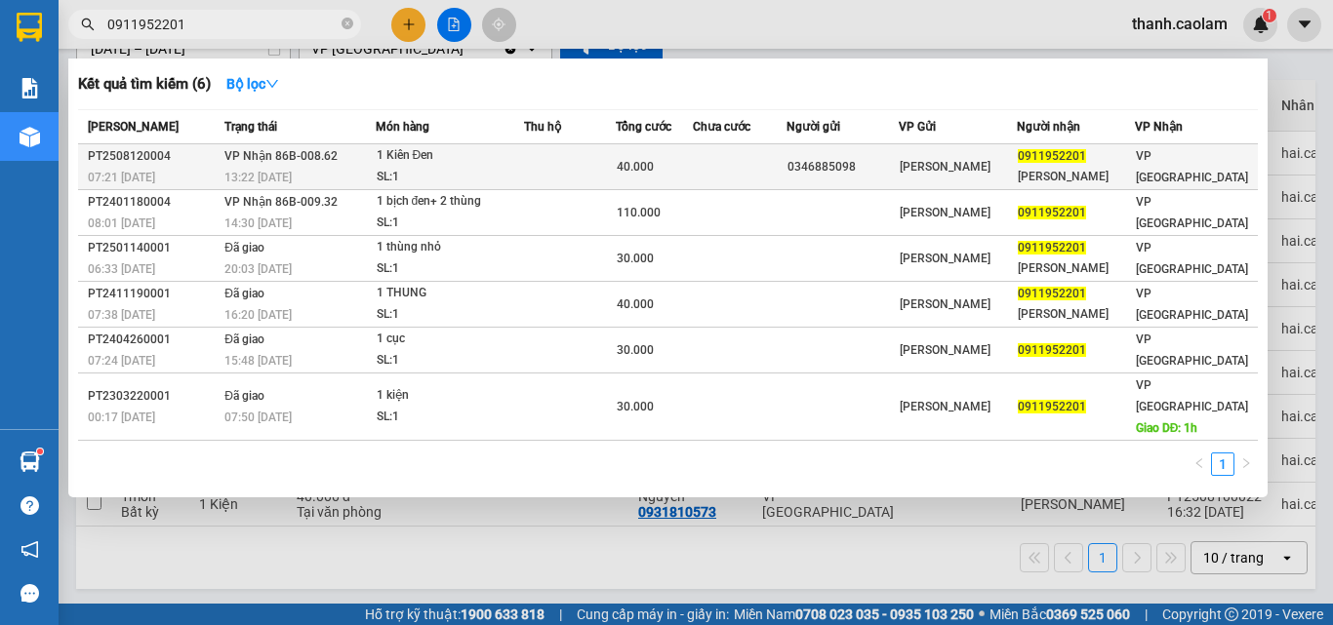
type input "0911952201"
click at [583, 151] on td at bounding box center [570, 167] width 92 height 46
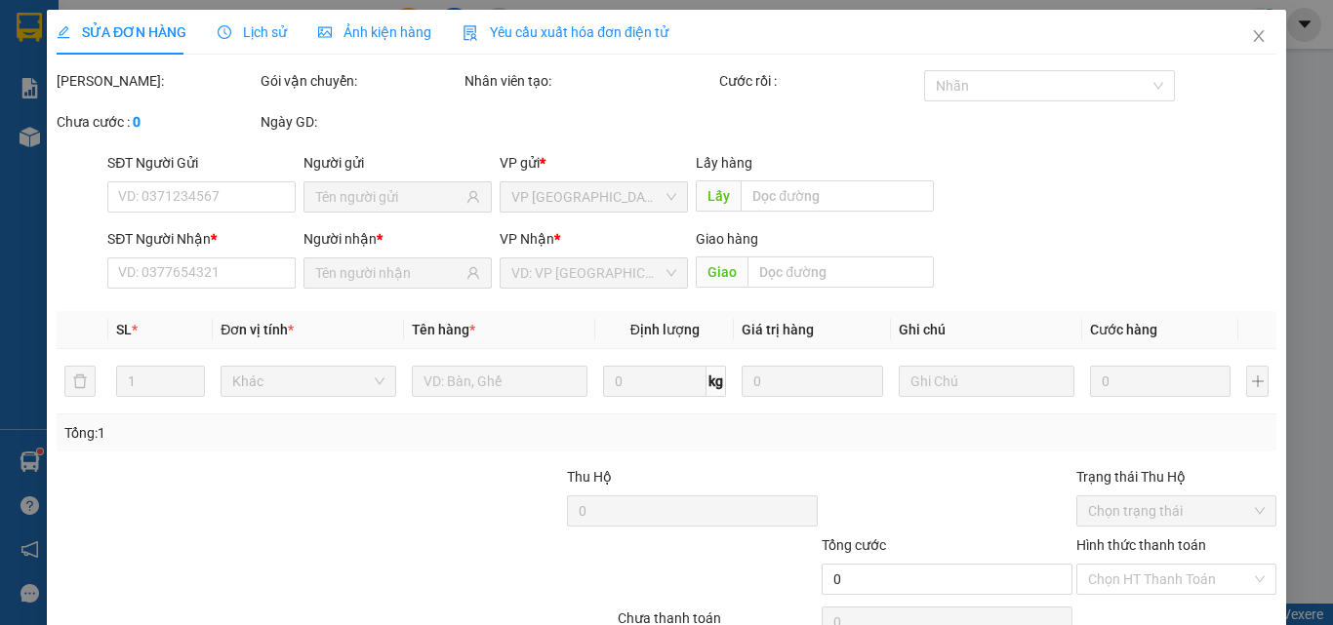
type input "0346885098"
type input "0911952201"
type input "[PERSON_NAME]"
type input "40.000"
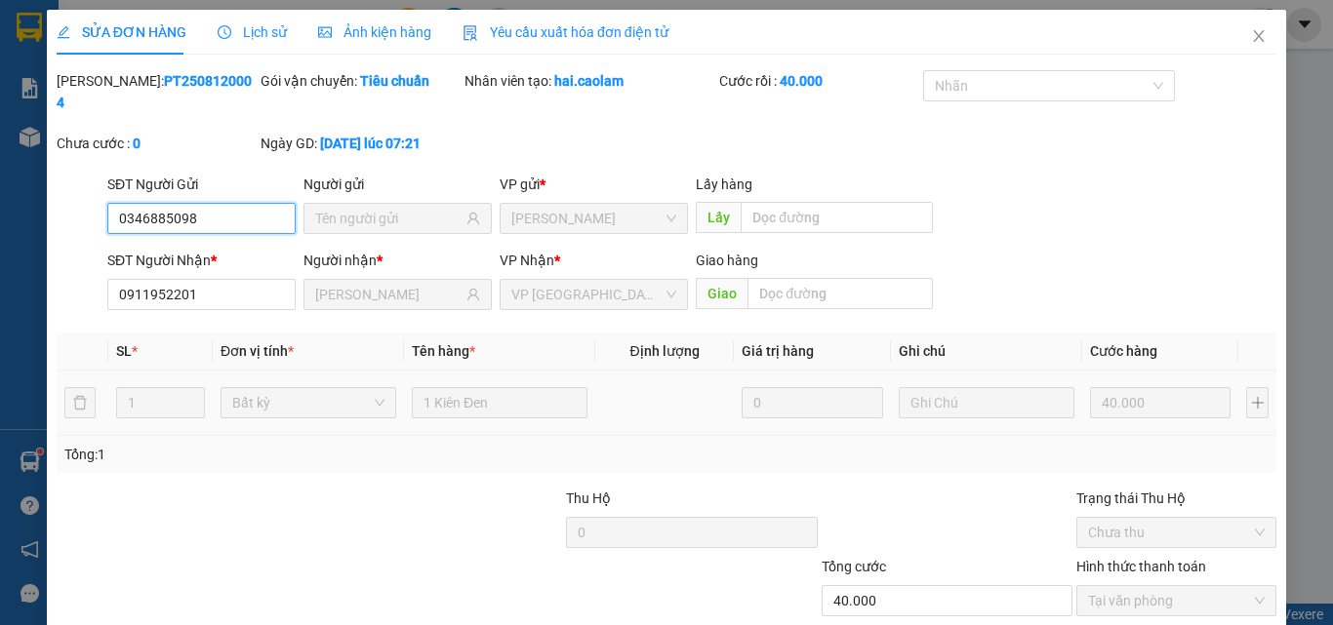
scroll to position [101, 0]
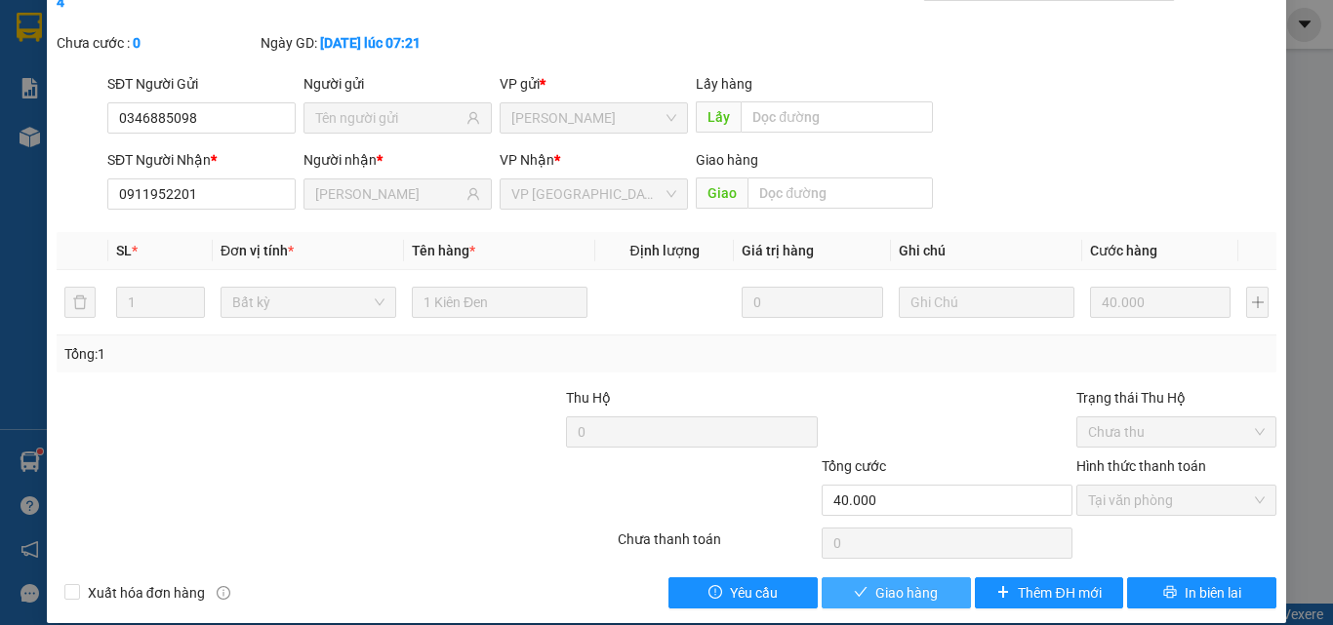
click at [896, 583] on span "Giao hàng" at bounding box center [906, 593] width 62 height 21
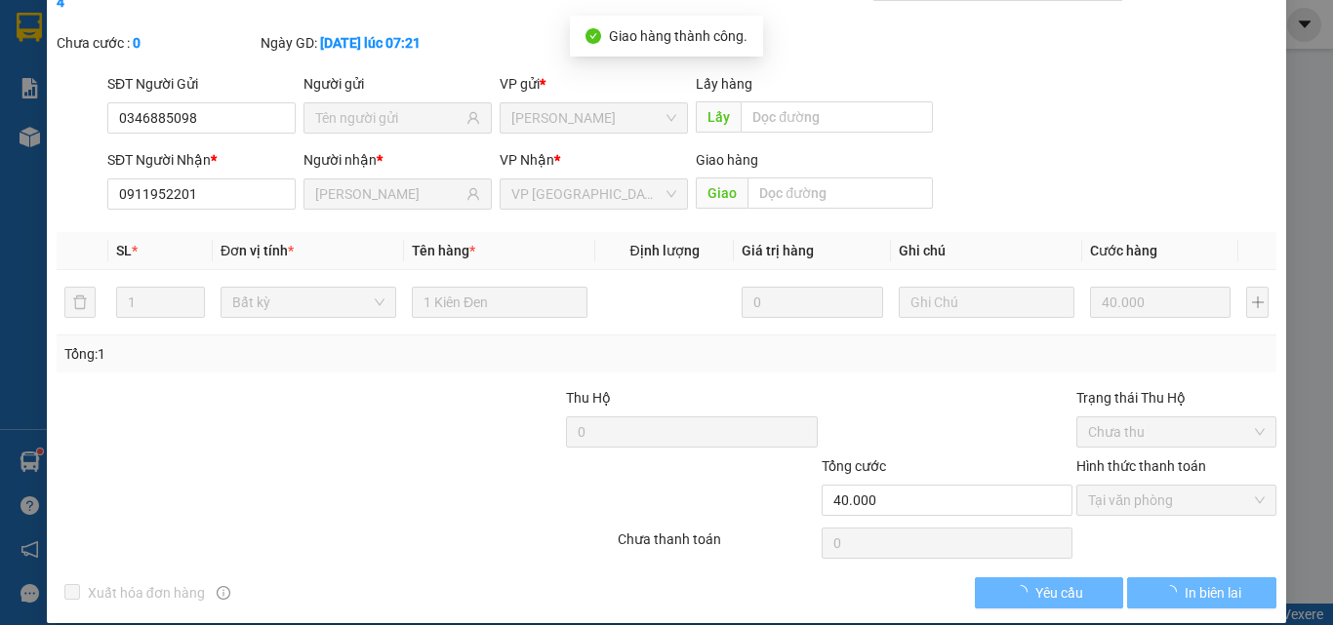
scroll to position [0, 0]
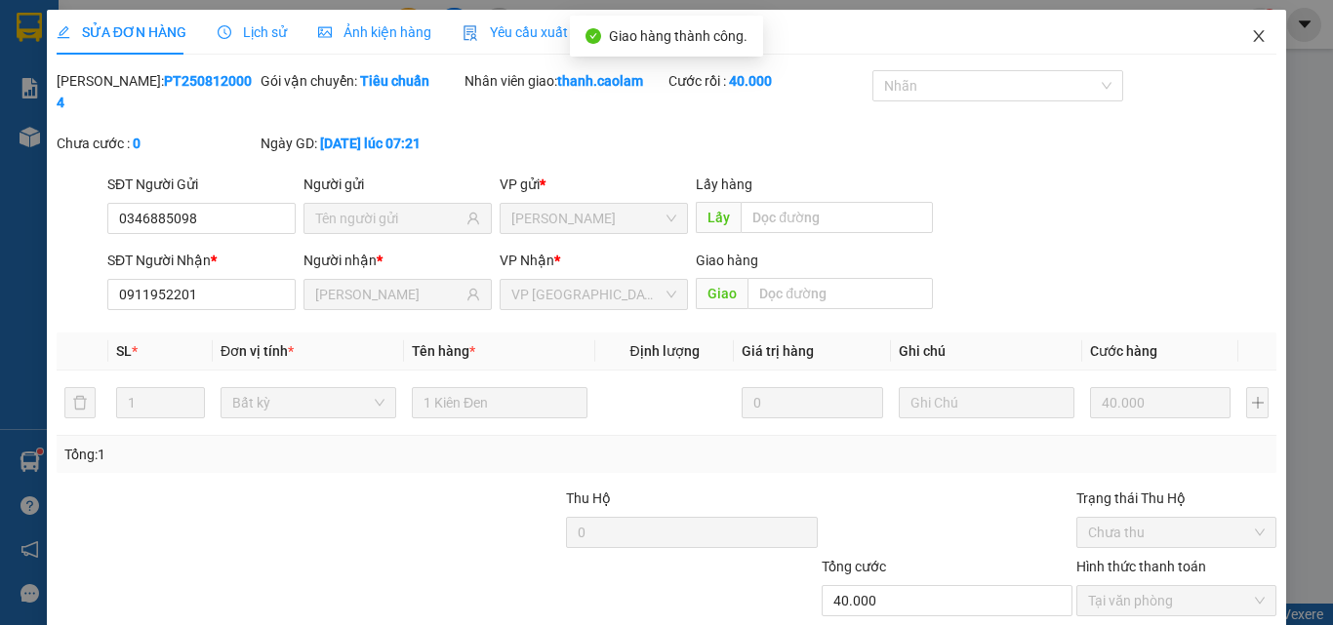
click at [1251, 40] on icon "close" at bounding box center [1259, 36] width 16 height 16
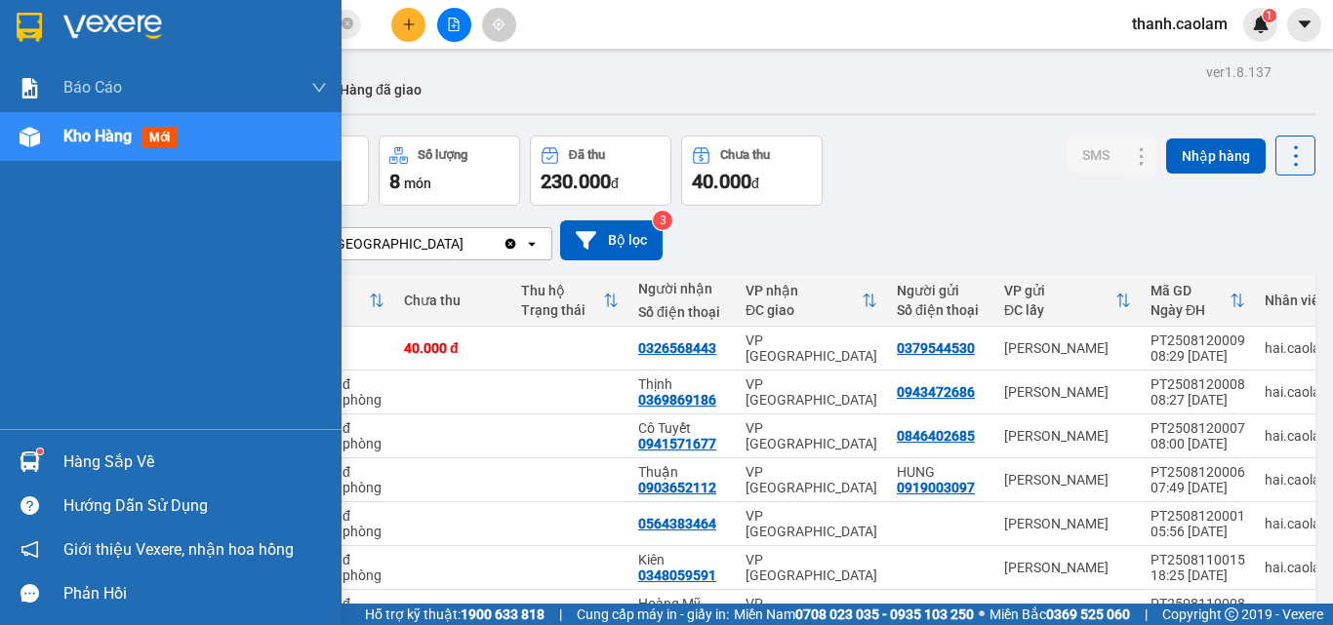
drag, startPoint x: 19, startPoint y: 34, endPoint x: 364, endPoint y: 33, distance: 345.4
click at [21, 34] on img at bounding box center [29, 27] width 25 height 29
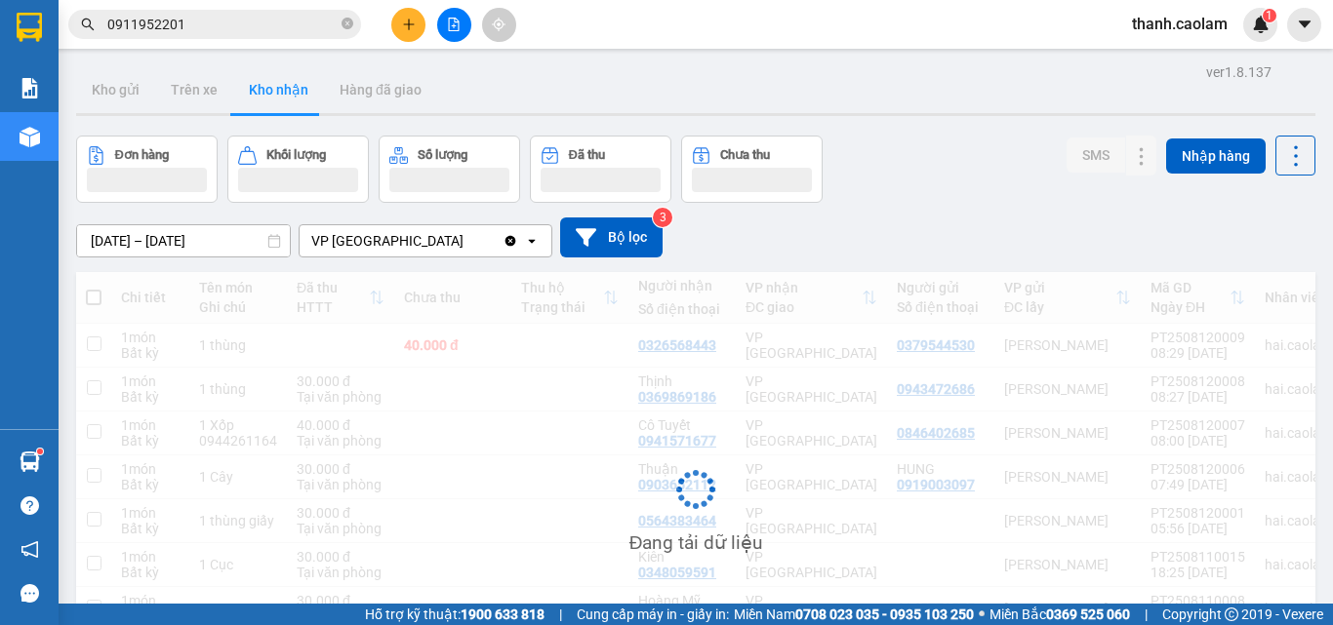
click at [347, 23] on icon "close-circle" at bounding box center [348, 24] width 12 height 12
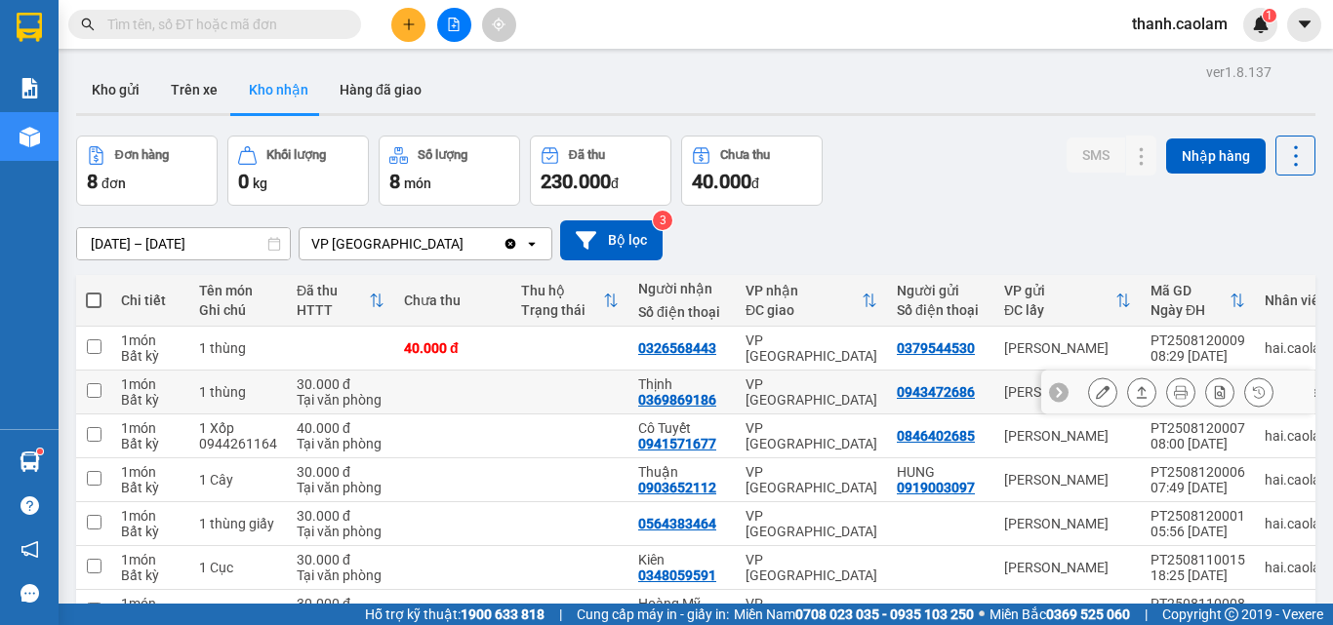
click at [1096, 389] on icon at bounding box center [1103, 392] width 14 height 14
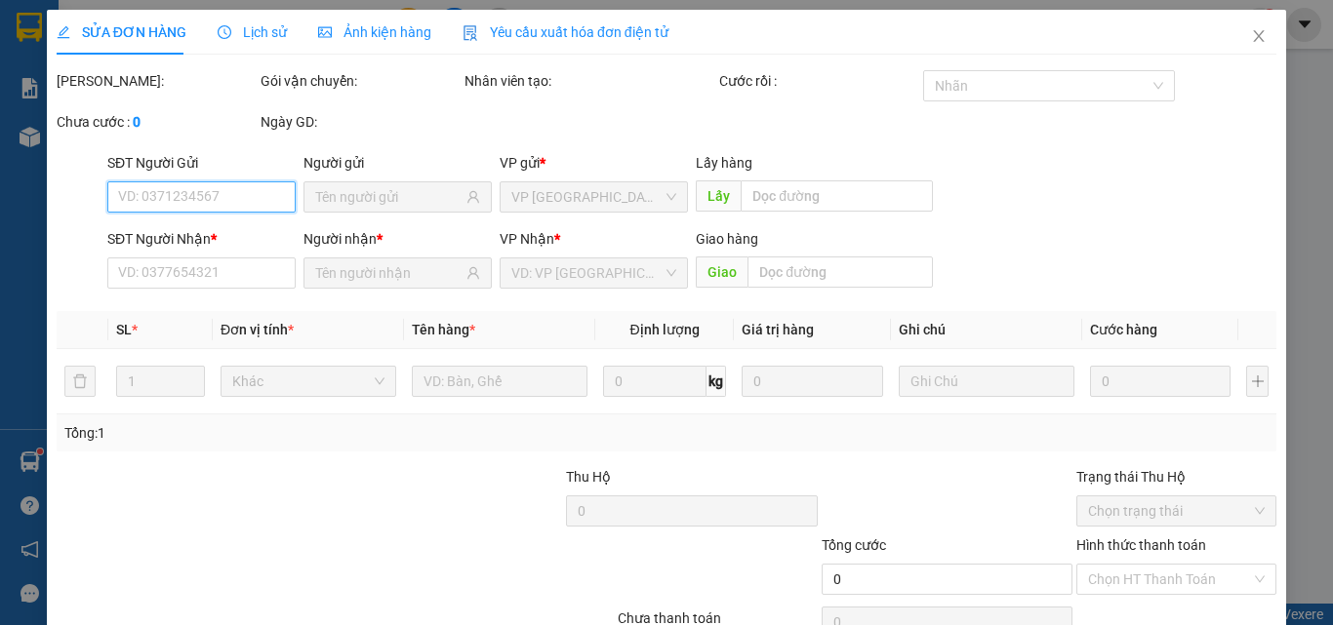
scroll to position [101, 0]
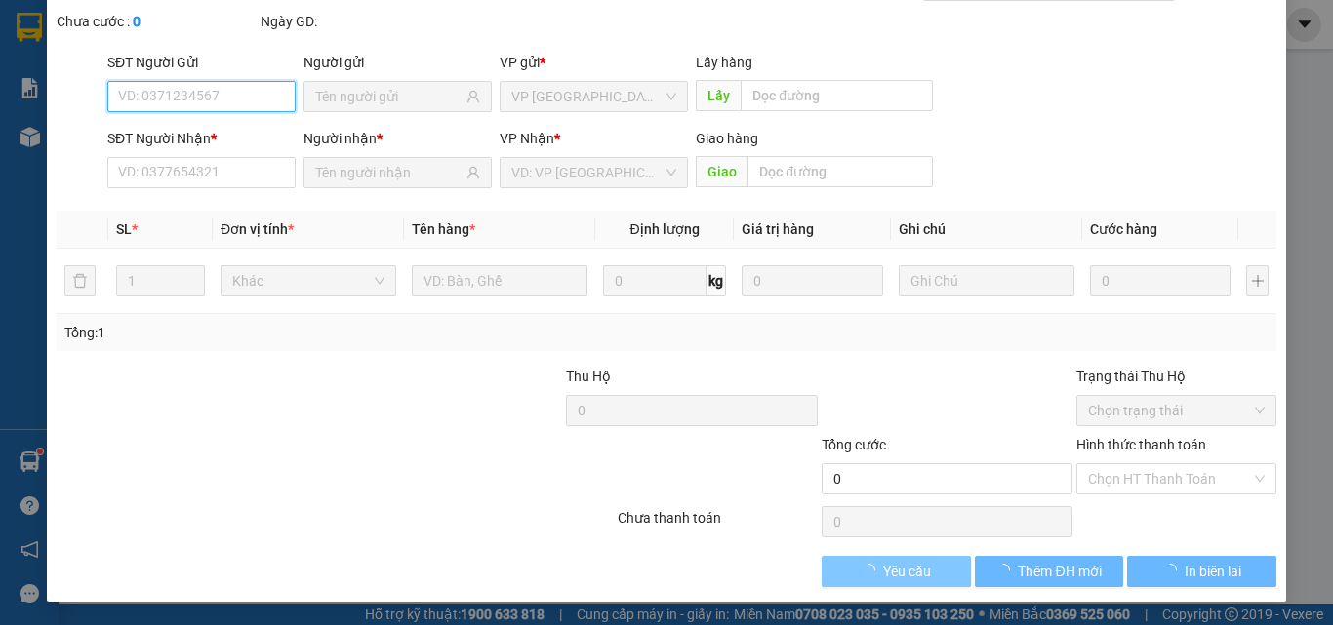
type input "0943472686"
type input "0369869186"
type input "Thịnh"
type input "30.000"
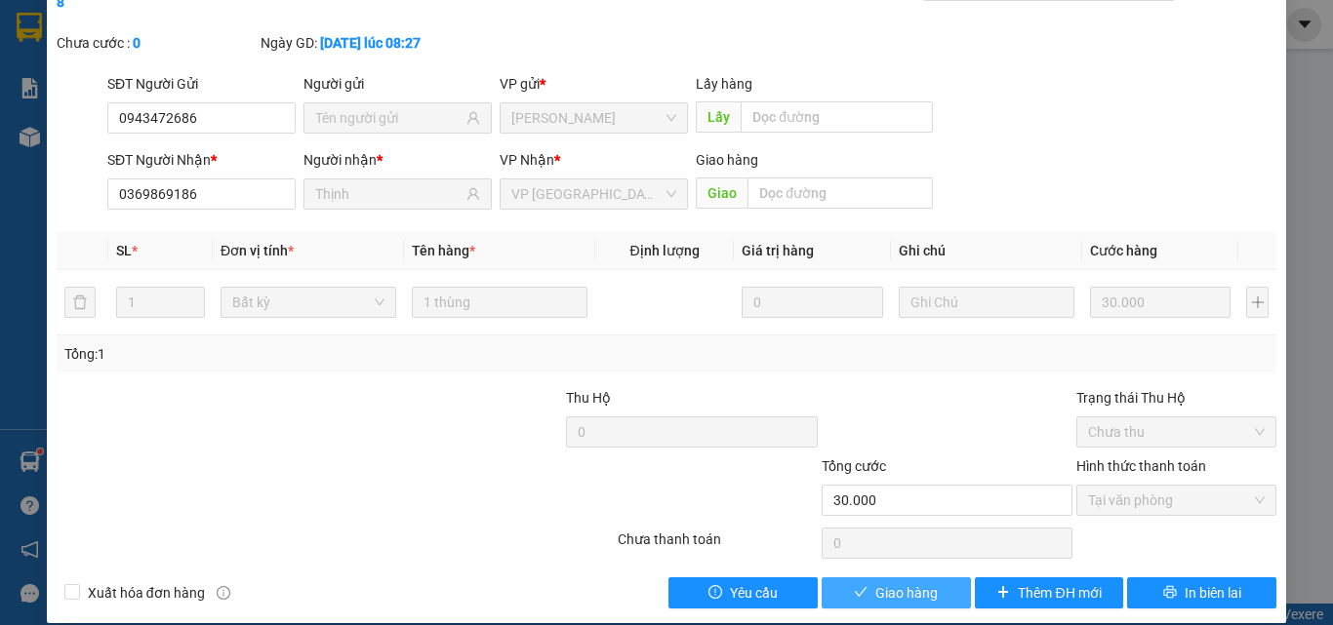
click at [903, 583] on span "Giao hàng" at bounding box center [906, 593] width 62 height 21
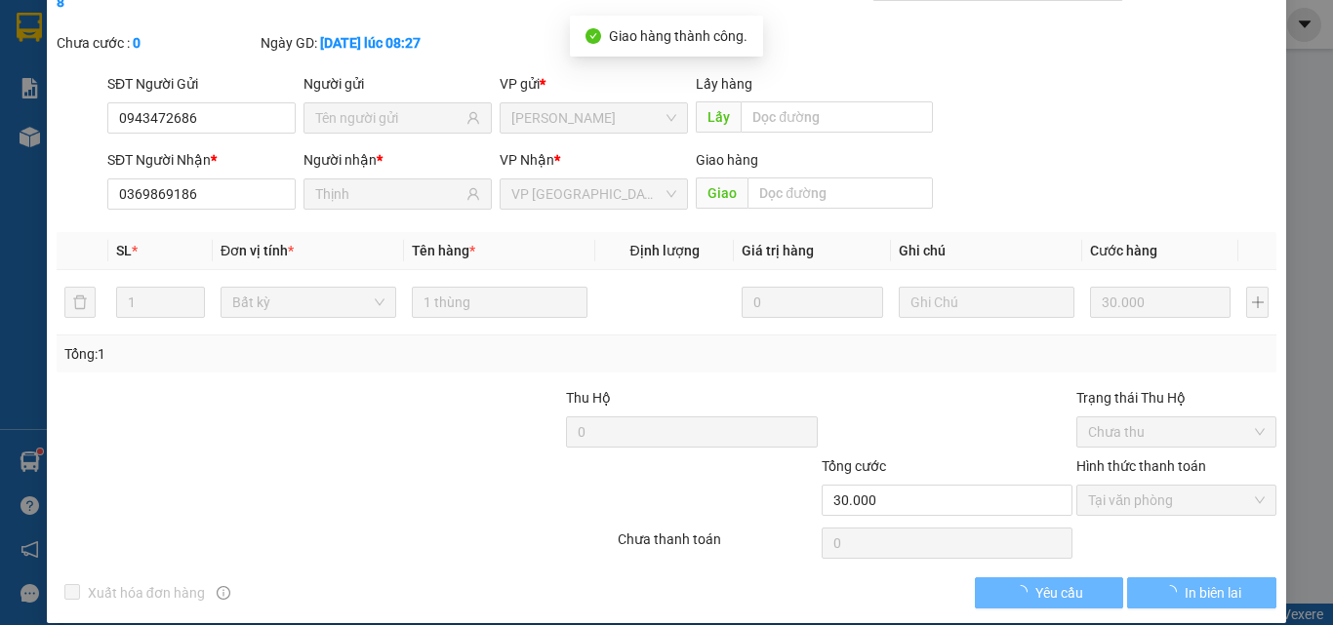
scroll to position [0, 0]
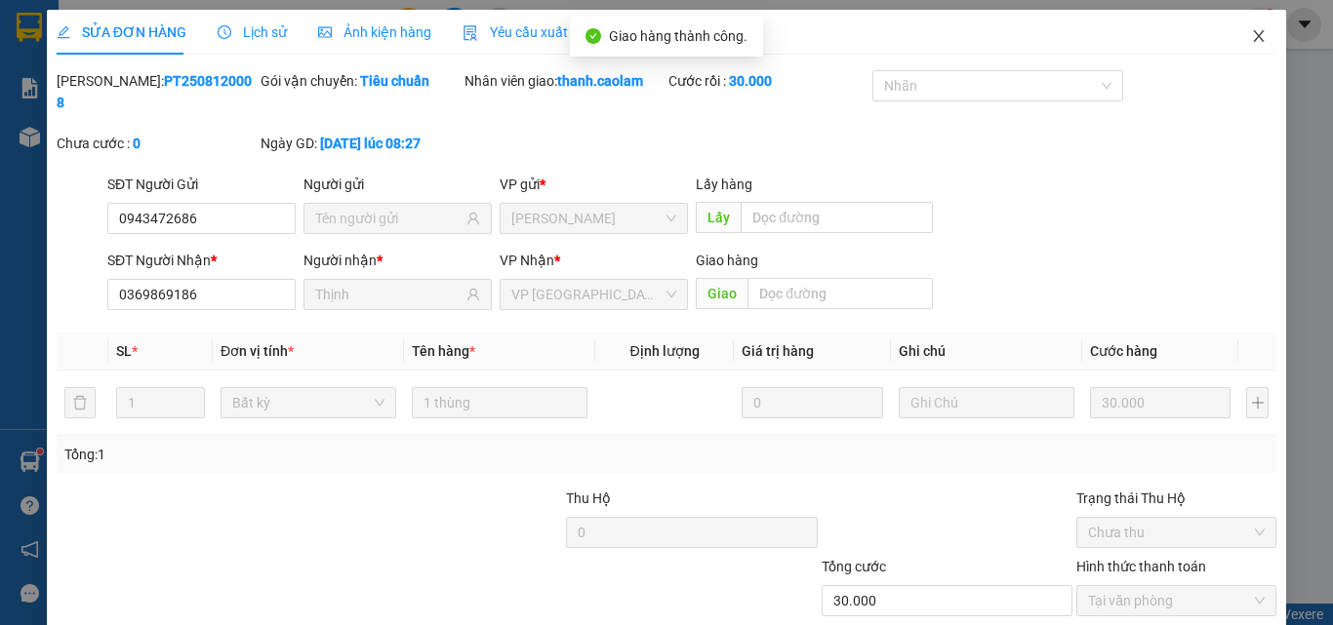
click at [1251, 44] on icon "close" at bounding box center [1259, 36] width 16 height 16
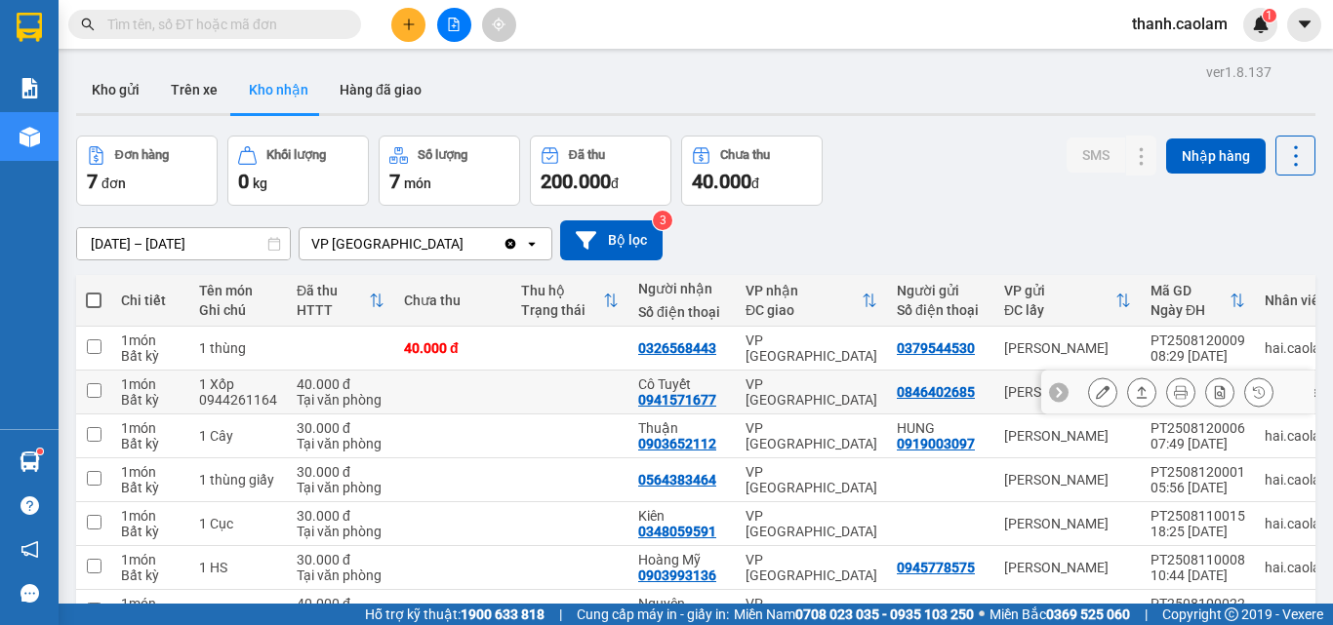
click at [1100, 394] on button at bounding box center [1102, 393] width 27 height 34
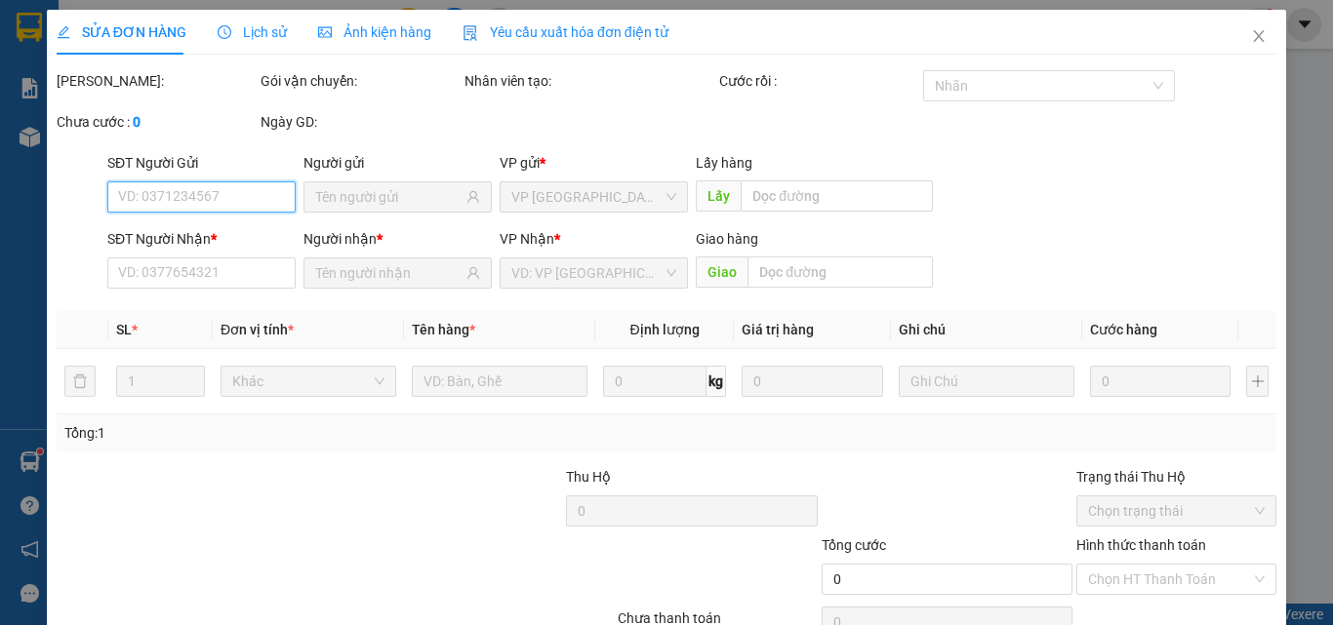
type input "0846402685"
type input "0941571677"
type input "Cô Tuyết"
type input "40.000"
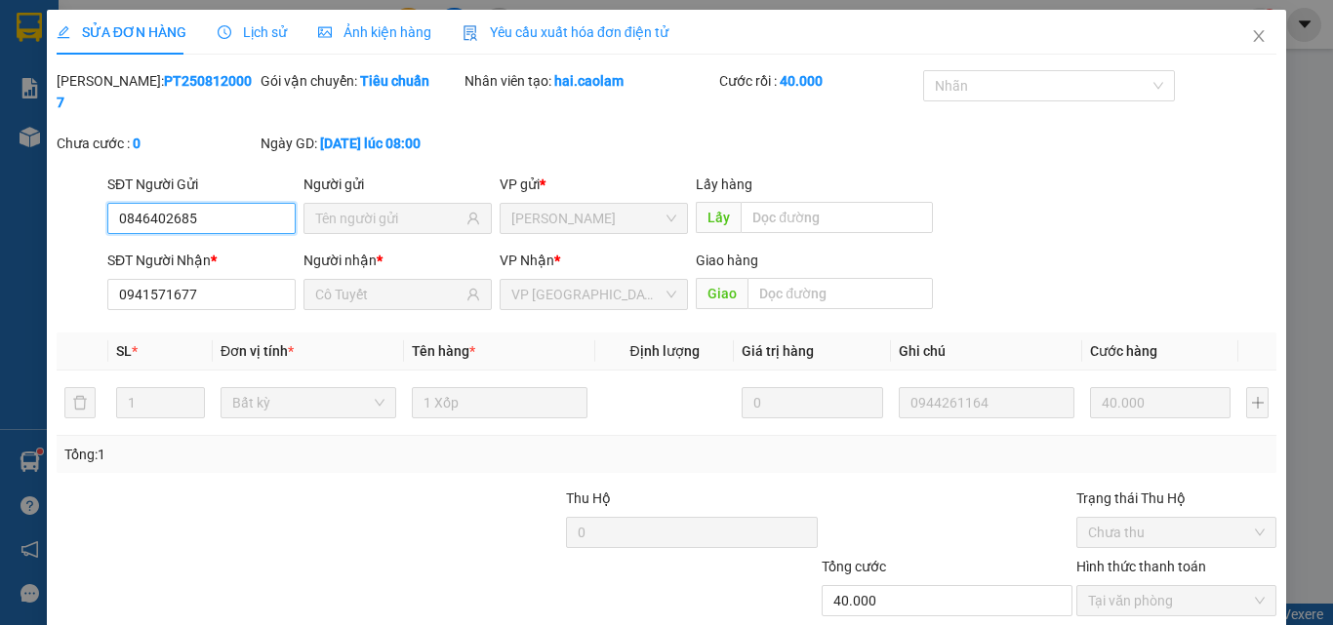
scroll to position [101, 0]
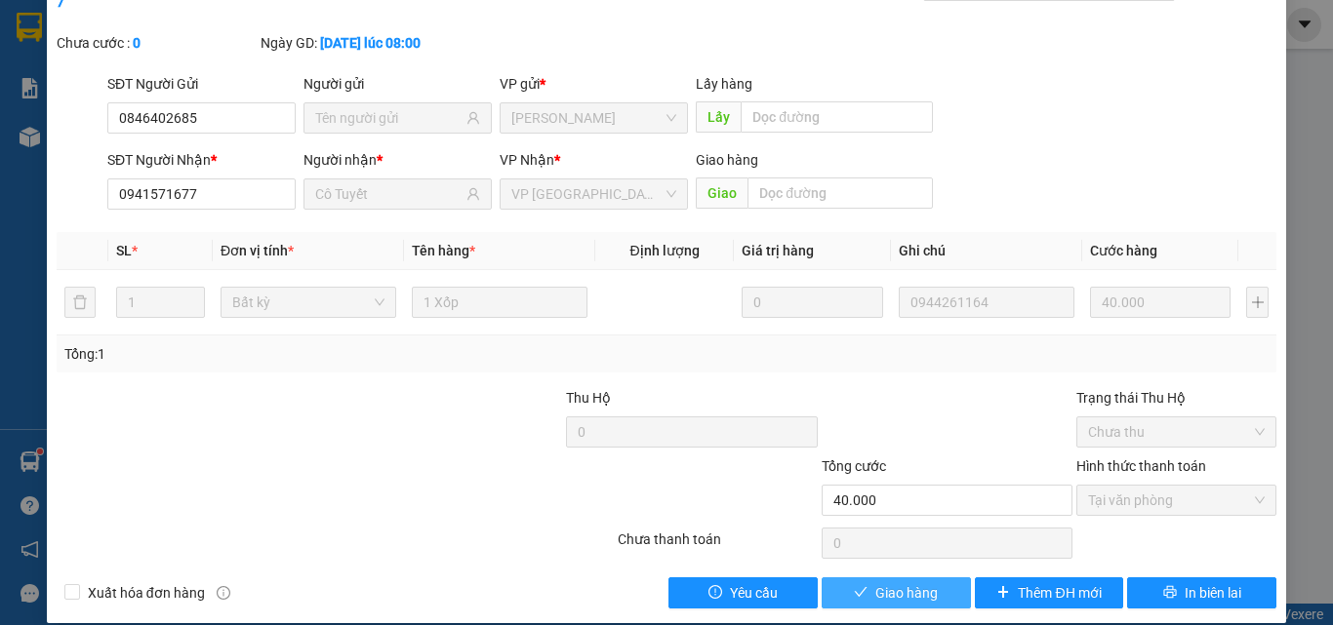
click at [888, 583] on span "Giao hàng" at bounding box center [906, 593] width 62 height 21
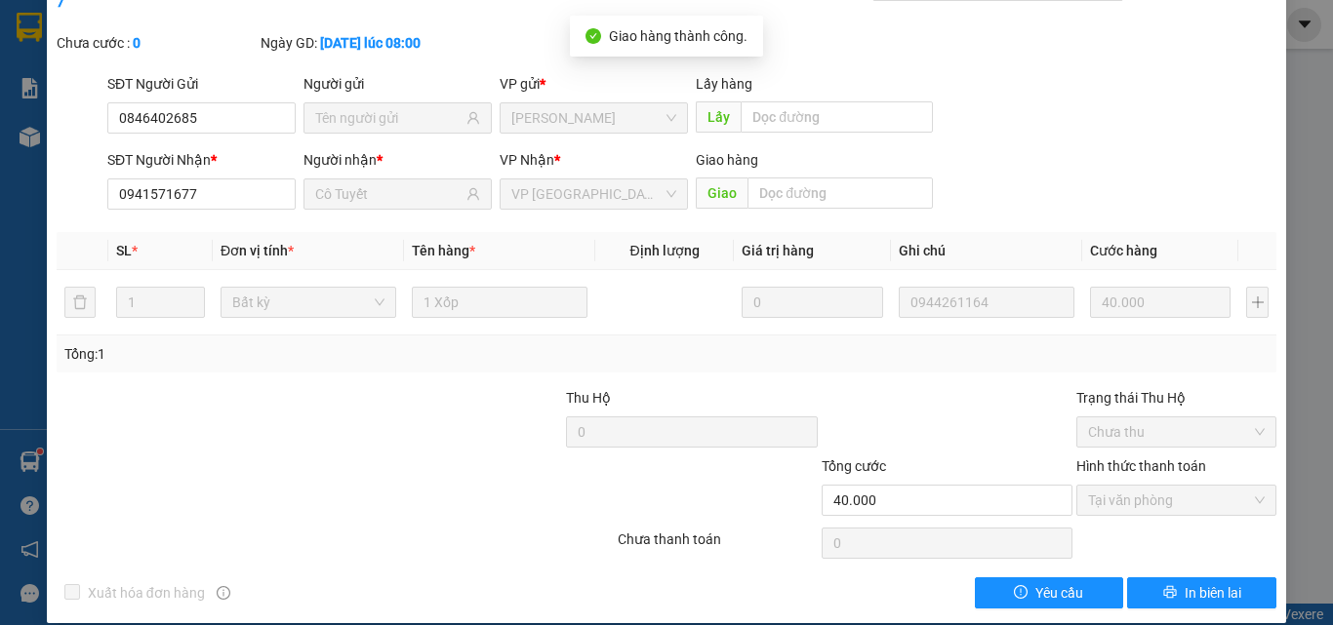
scroll to position [0, 0]
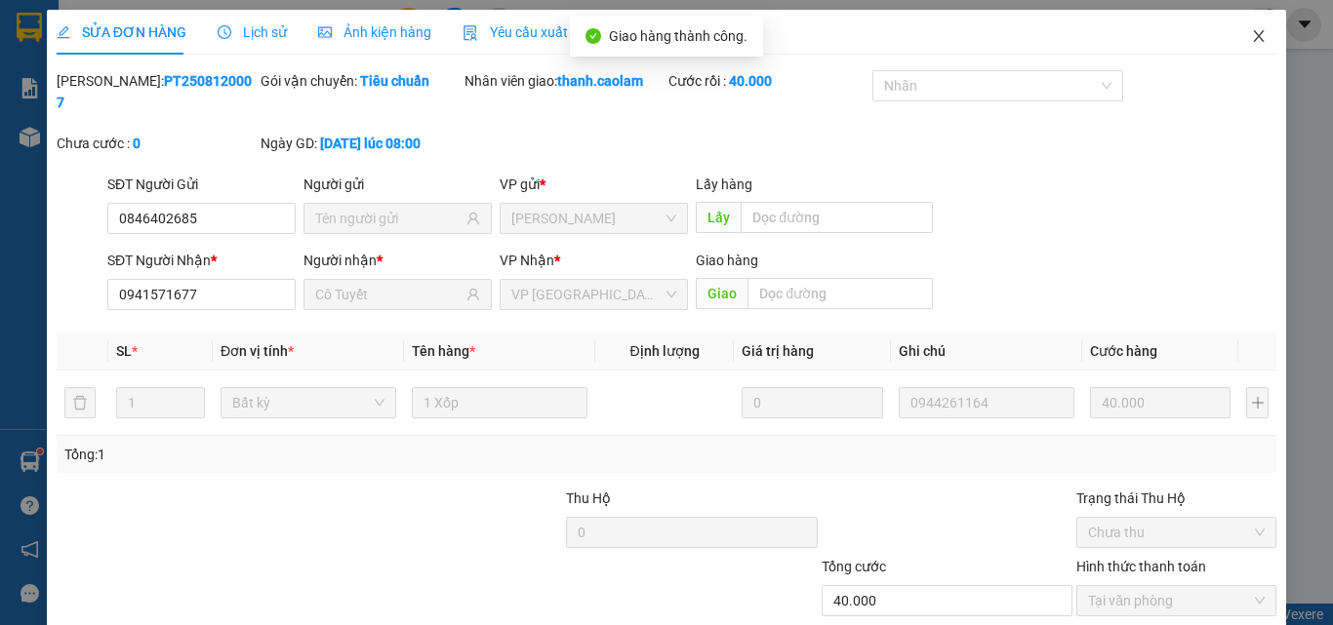
click at [1251, 35] on icon "close" at bounding box center [1259, 36] width 16 height 16
